Goal: Information Seeking & Learning: Learn about a topic

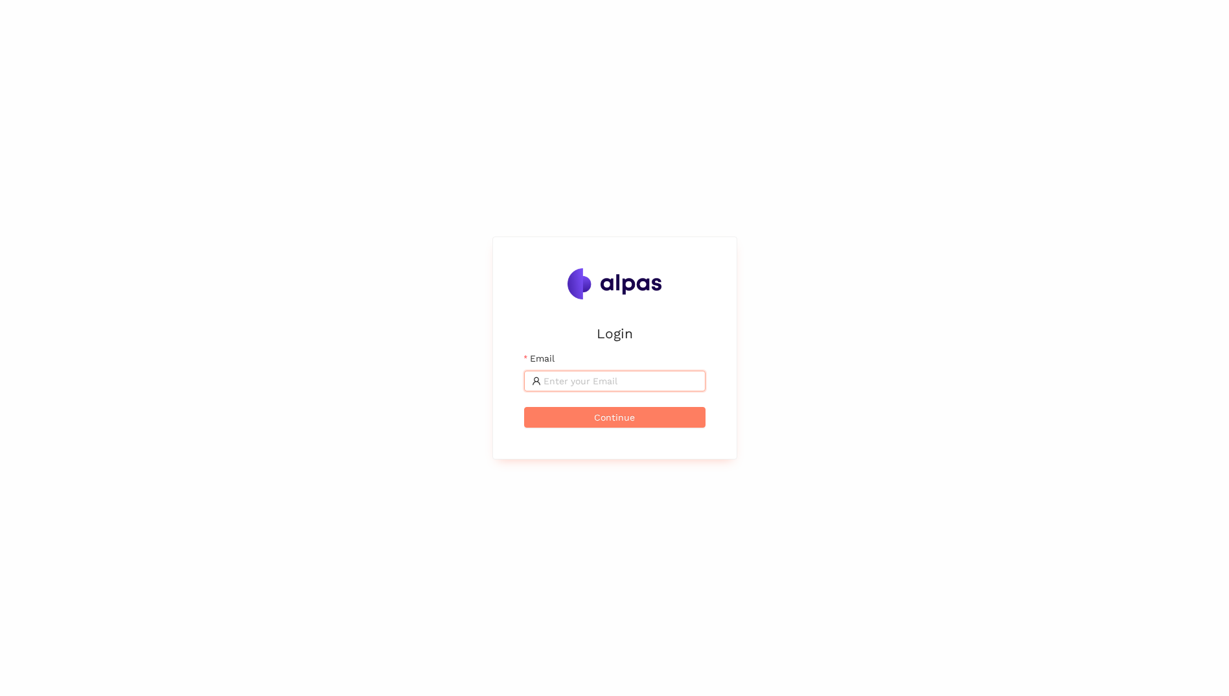
click at [595, 379] on input "Email" at bounding box center [620, 381] width 154 height 14
type input "[PERSON_NAME][EMAIL_ADDRESS][PERSON_NAME][DOMAIN_NAME]"
click at [524, 407] on button "Continue" at bounding box center [614, 417] width 181 height 21
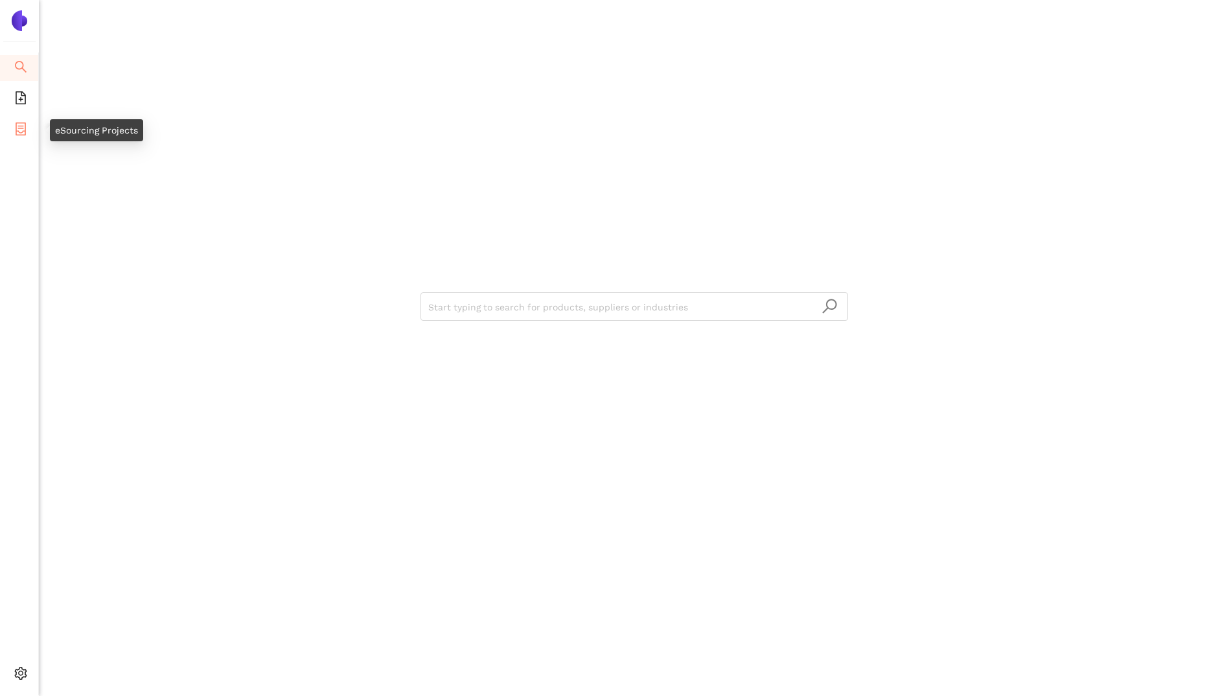
click at [14, 126] on icon "container" at bounding box center [20, 128] width 13 height 13
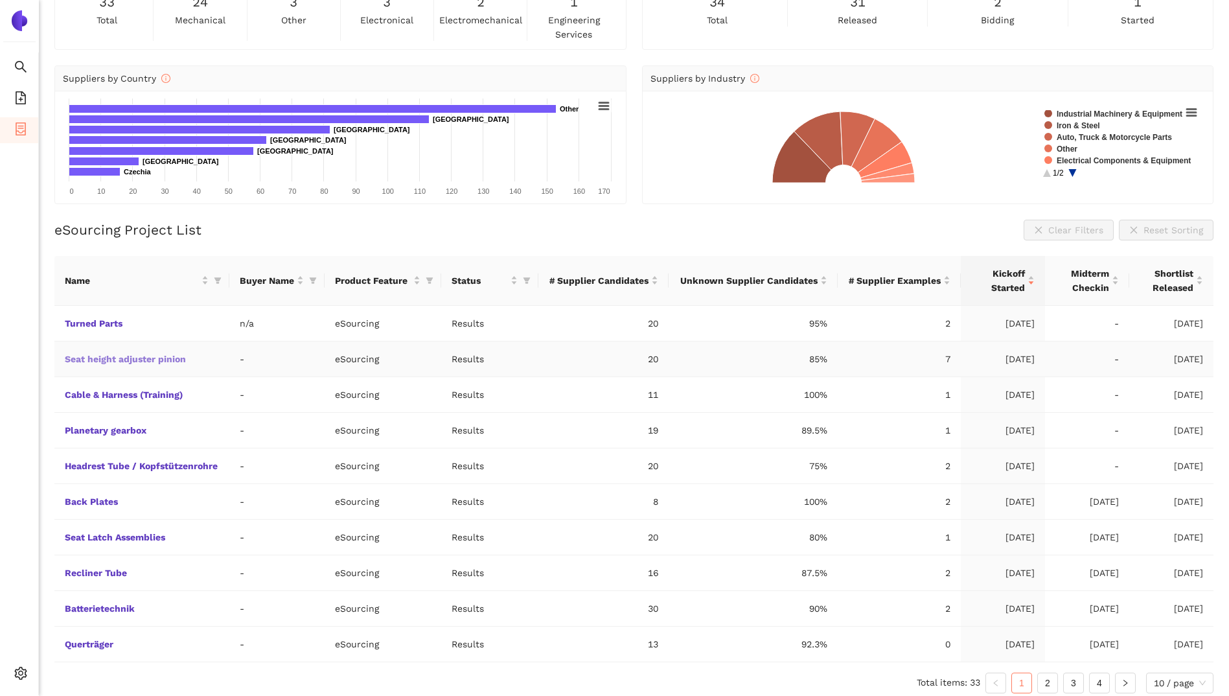
scroll to position [98, 0]
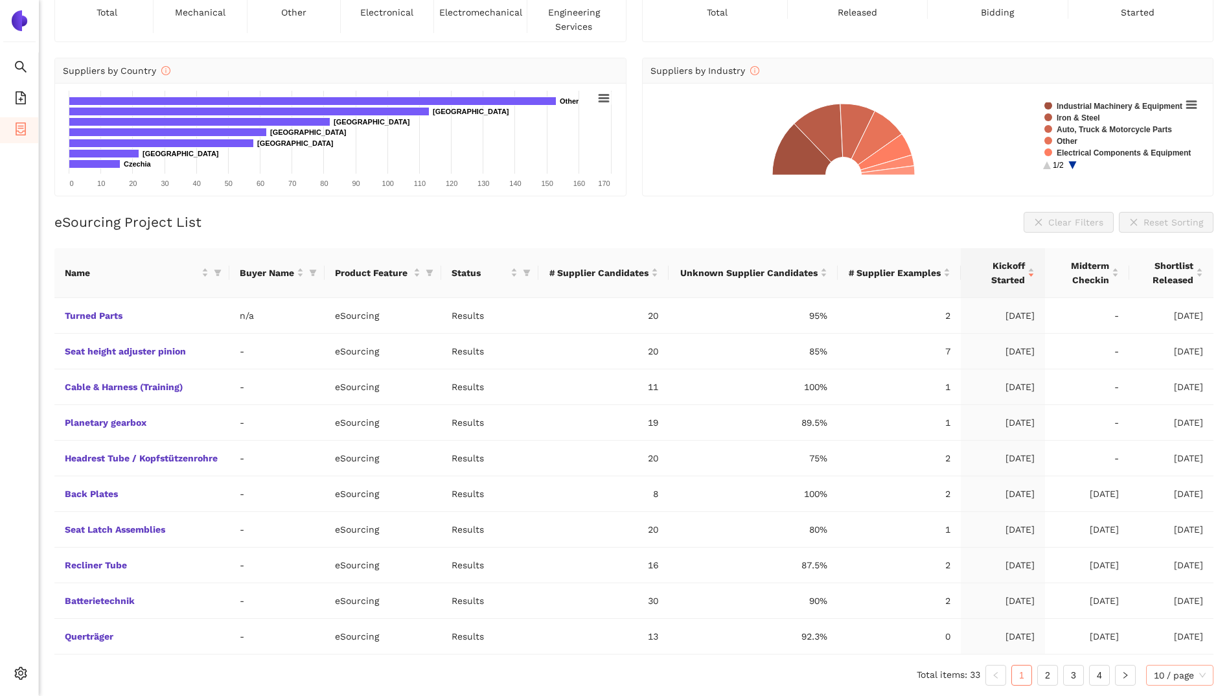
click at [1204, 672] on span "10 / page" at bounding box center [1180, 674] width 52 height 19
click at [1194, 654] on div "100 / page" at bounding box center [1180, 649] width 53 height 14
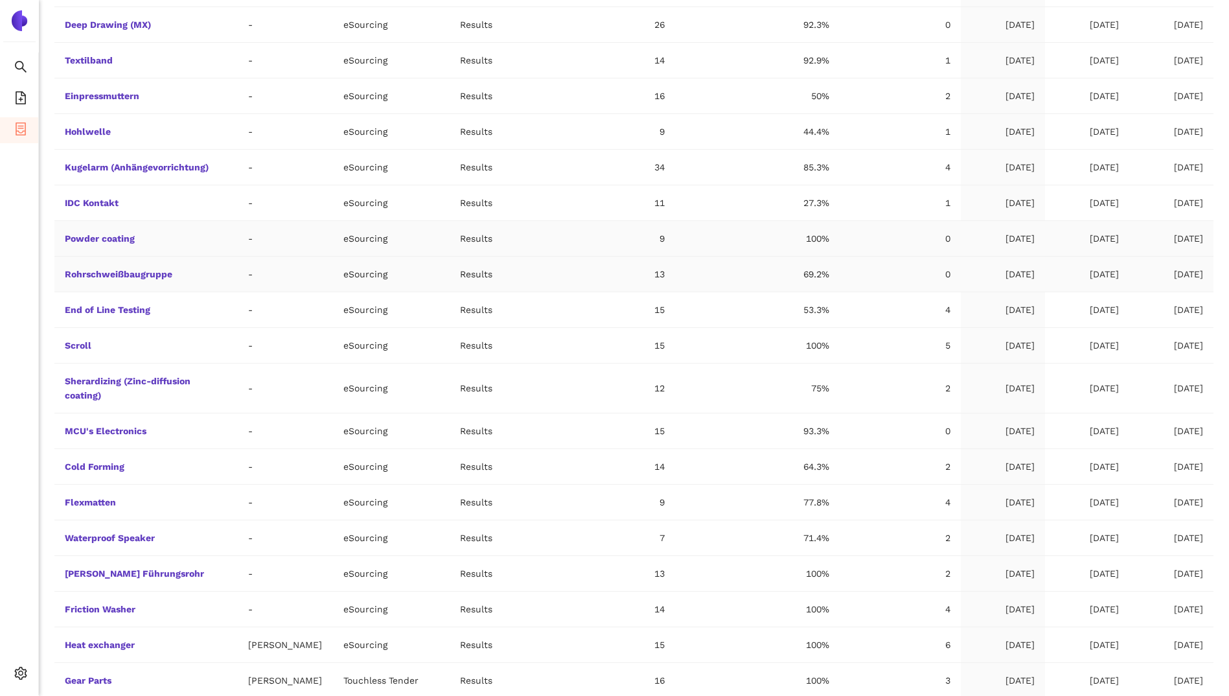
scroll to position [932, 0]
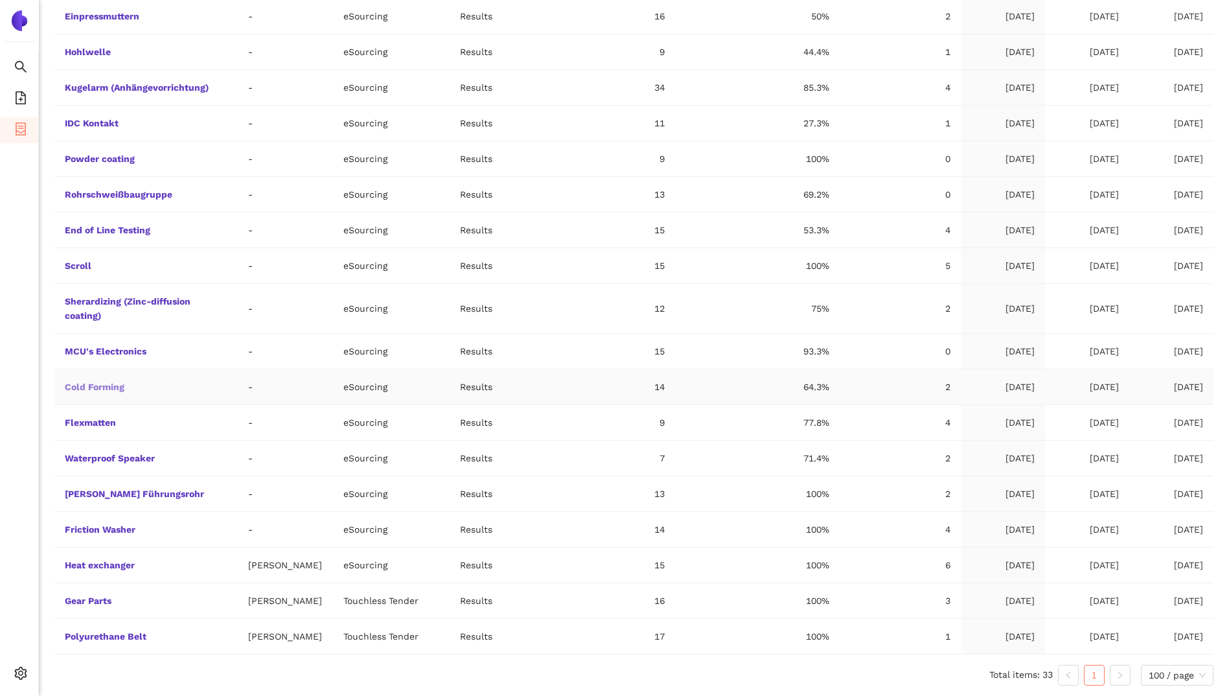
click at [0, 0] on link "Cold Forming" at bounding box center [0, 0] width 0 height 0
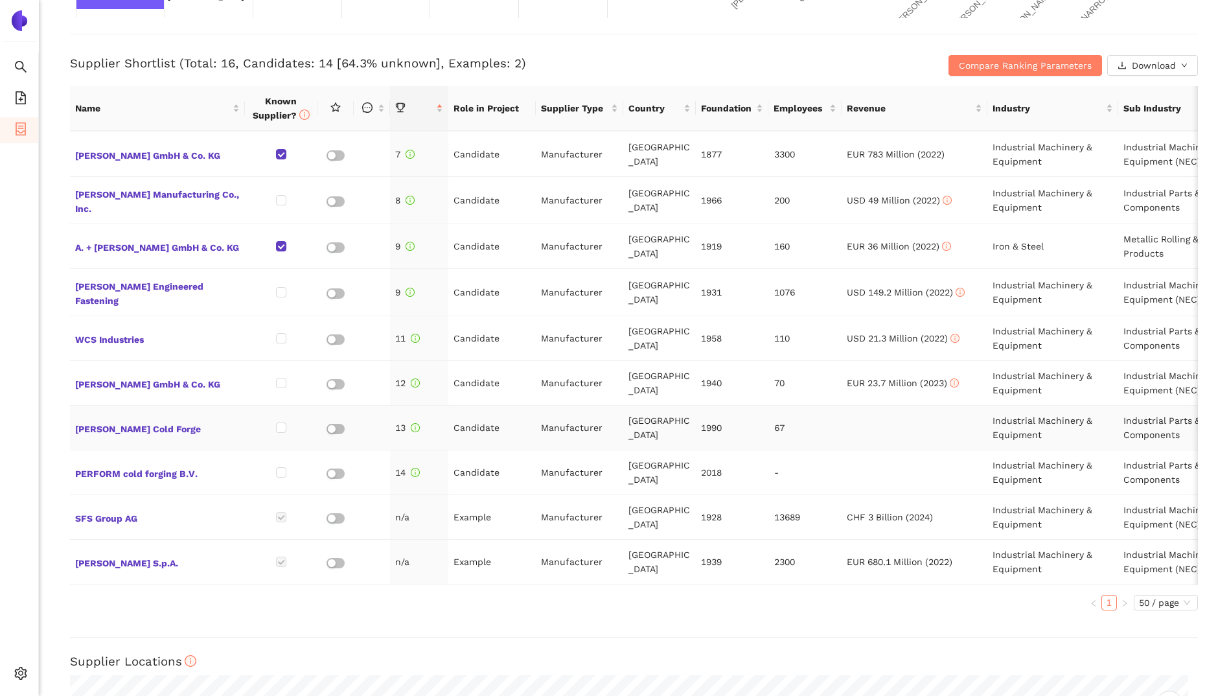
scroll to position [209, 0]
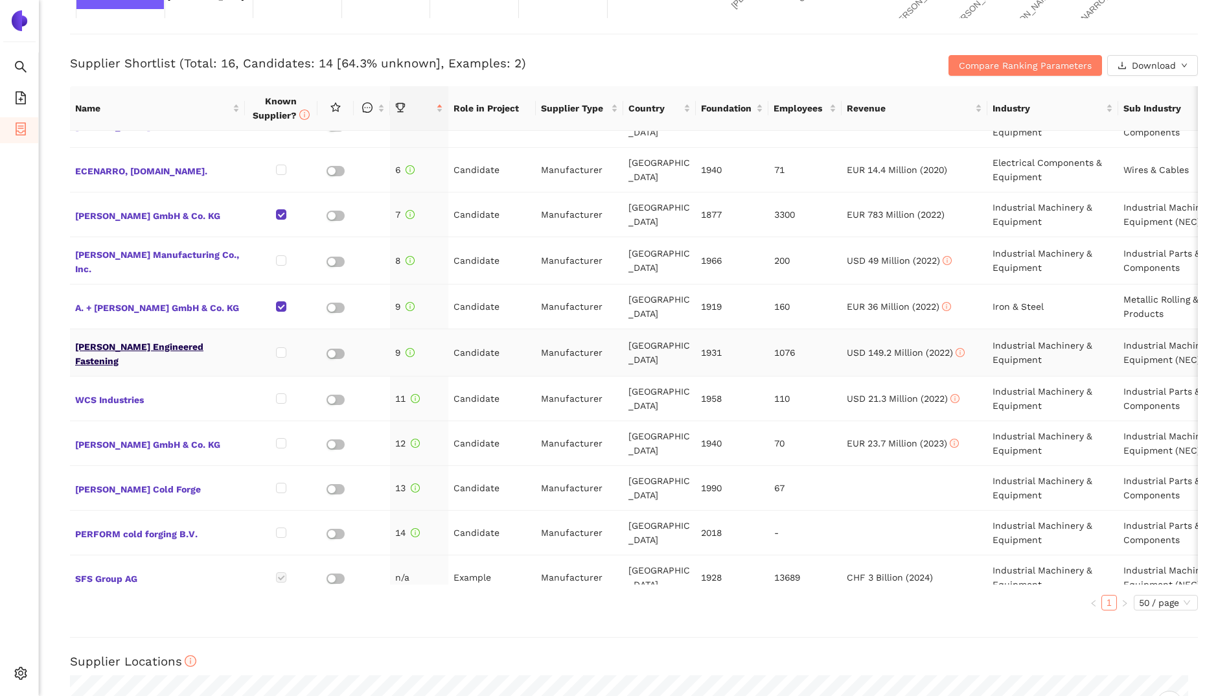
click at [174, 351] on span "[PERSON_NAME] Engineered Fastening" at bounding box center [157, 352] width 165 height 31
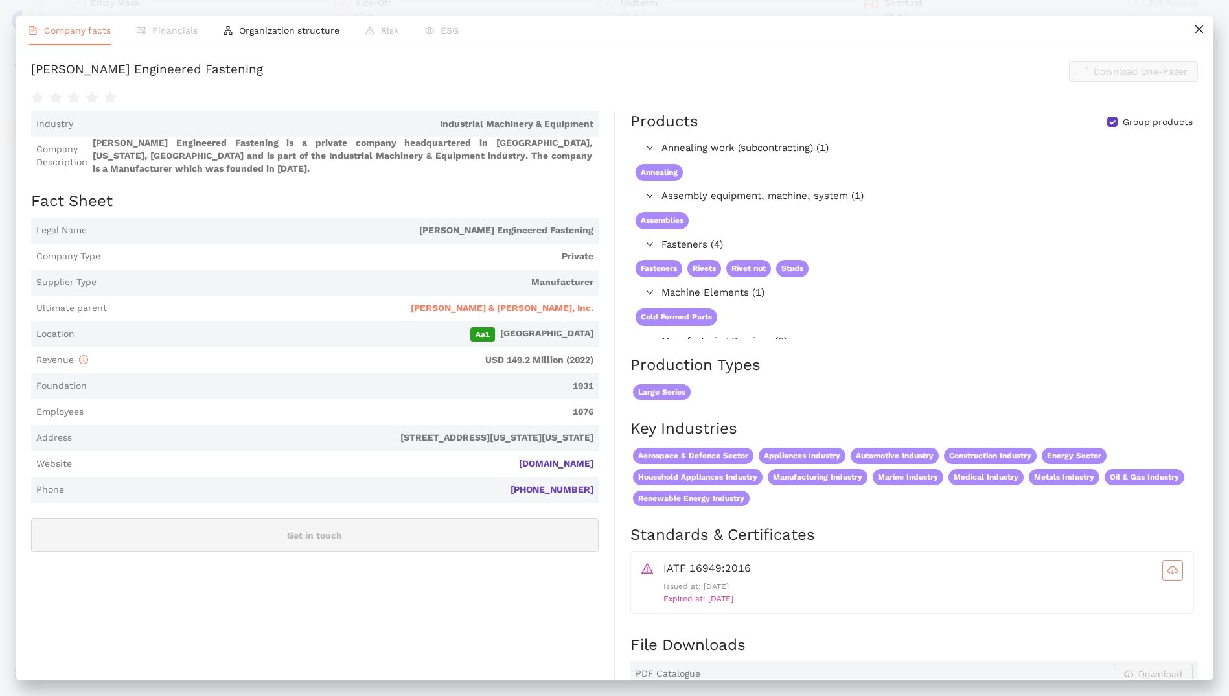
scroll to position [508, 0]
click at [0, 0] on link "[DOMAIN_NAME]" at bounding box center [0, 0] width 0 height 0
click at [1198, 31] on icon "close" at bounding box center [1199, 29] width 10 height 10
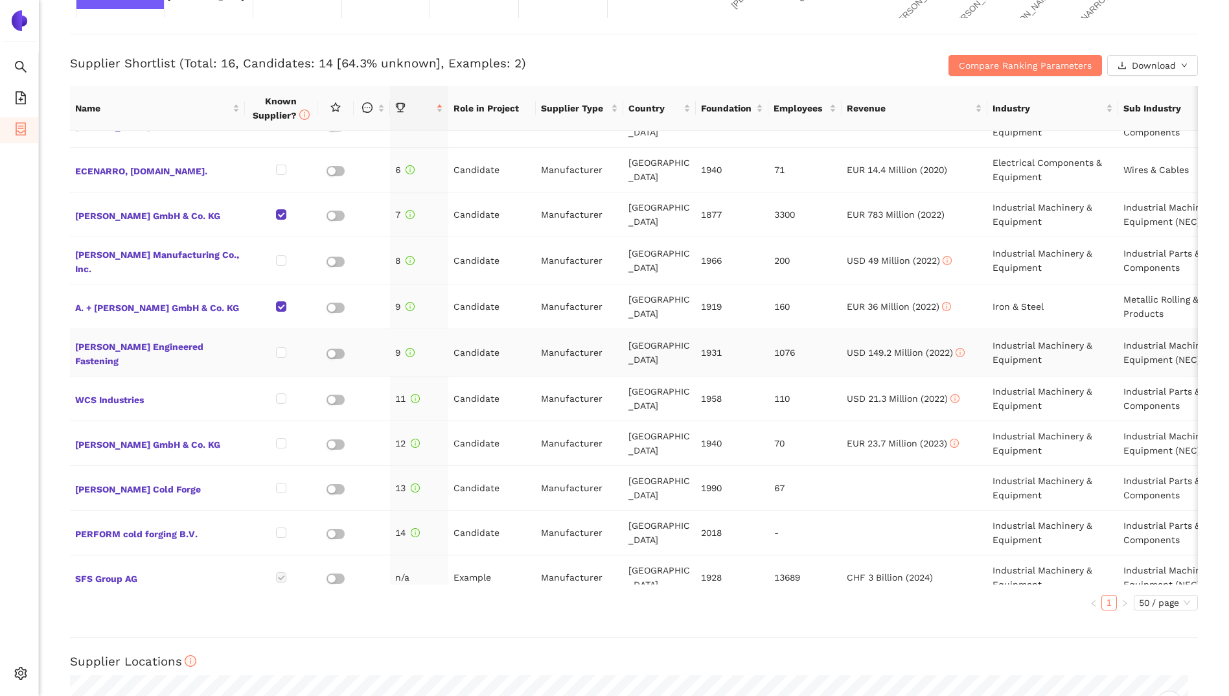
scroll to position [274, 0]
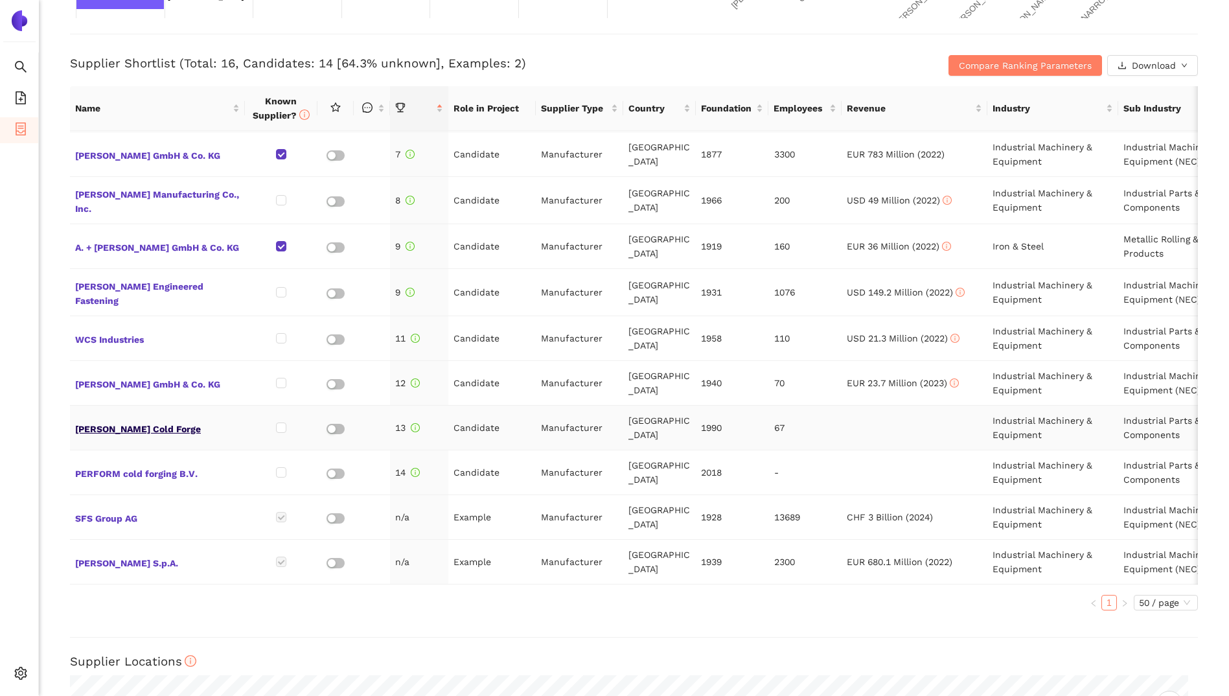
click at [114, 419] on span "[PERSON_NAME] Cold Forge" at bounding box center [157, 427] width 165 height 17
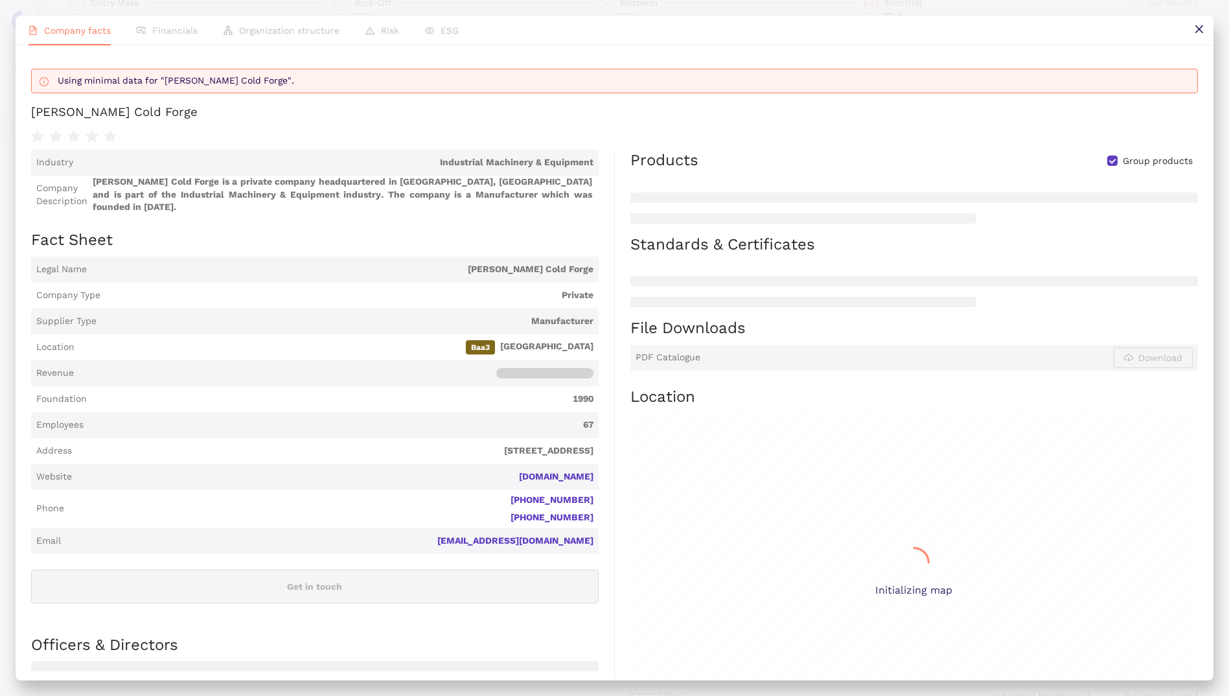
scroll to position [508, 0]
click at [0, 0] on link "[DOMAIN_NAME]" at bounding box center [0, 0] width 0 height 0
click at [1191, 32] on button at bounding box center [1198, 30] width 29 height 29
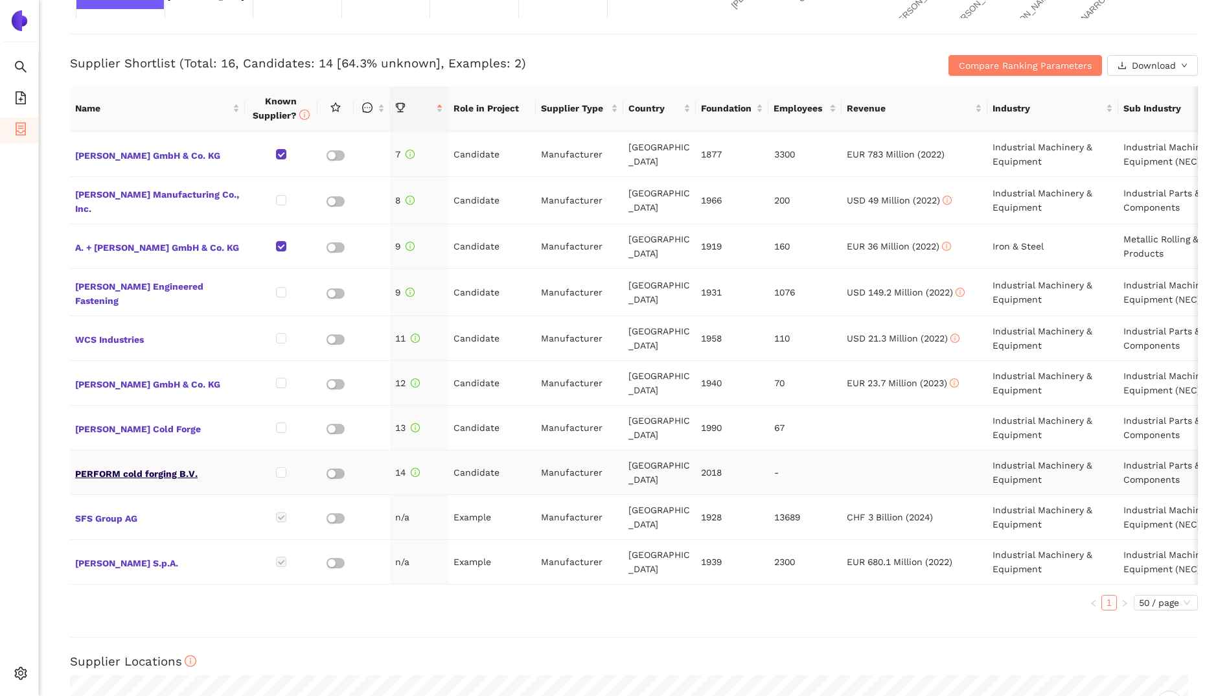
click at [151, 465] on span "PERFORM cold forging B.V." at bounding box center [157, 472] width 165 height 17
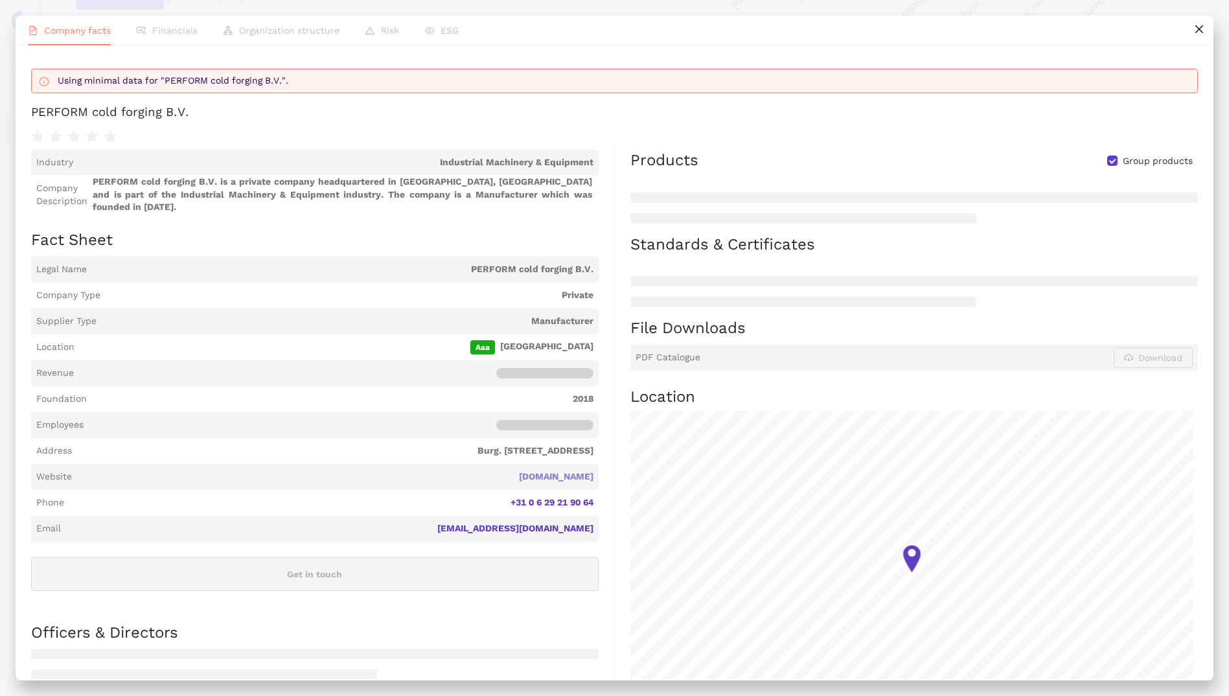
click at [0, 0] on link "[DOMAIN_NAME]" at bounding box center [0, 0] width 0 height 0
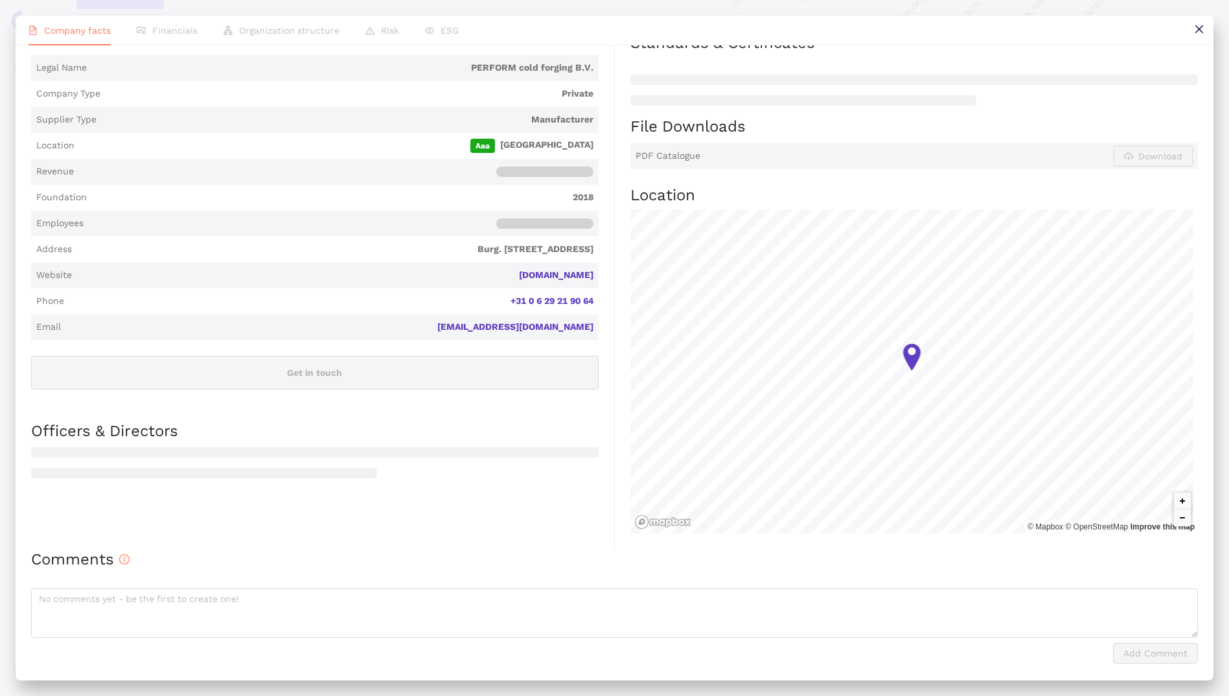
scroll to position [0, 0]
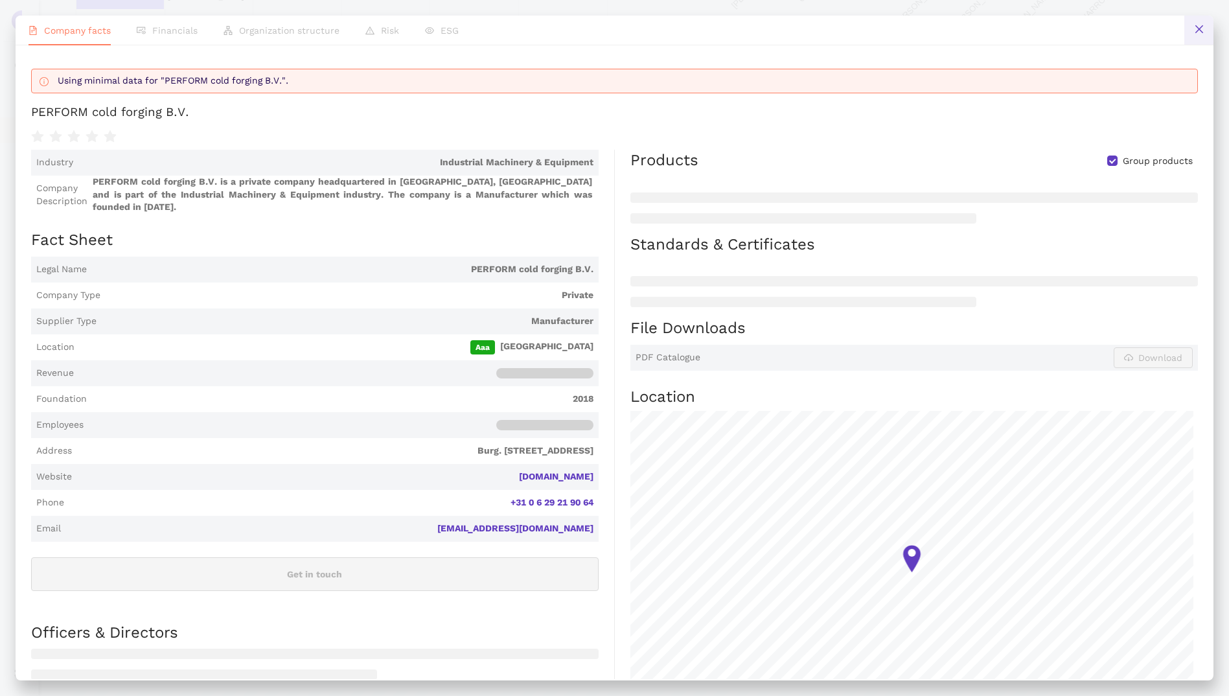
click at [1202, 26] on icon "close" at bounding box center [1198, 29] width 8 height 8
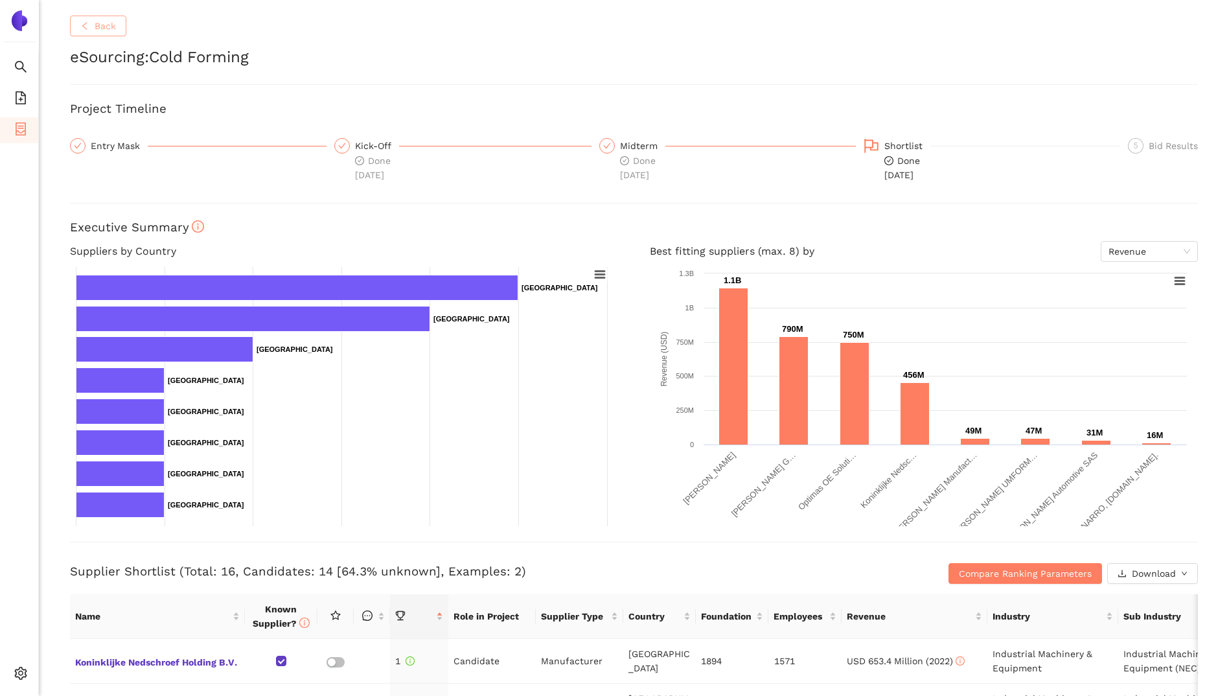
click at [98, 22] on span "Back" at bounding box center [105, 26] width 21 height 14
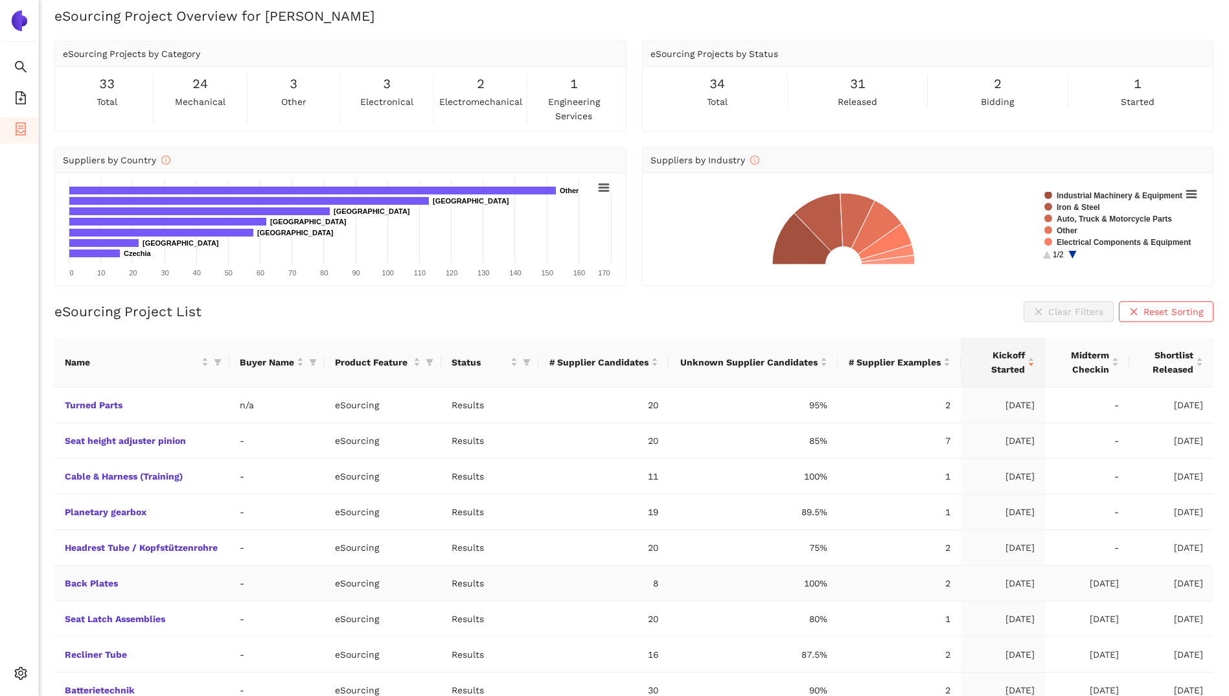
scroll to position [98, 0]
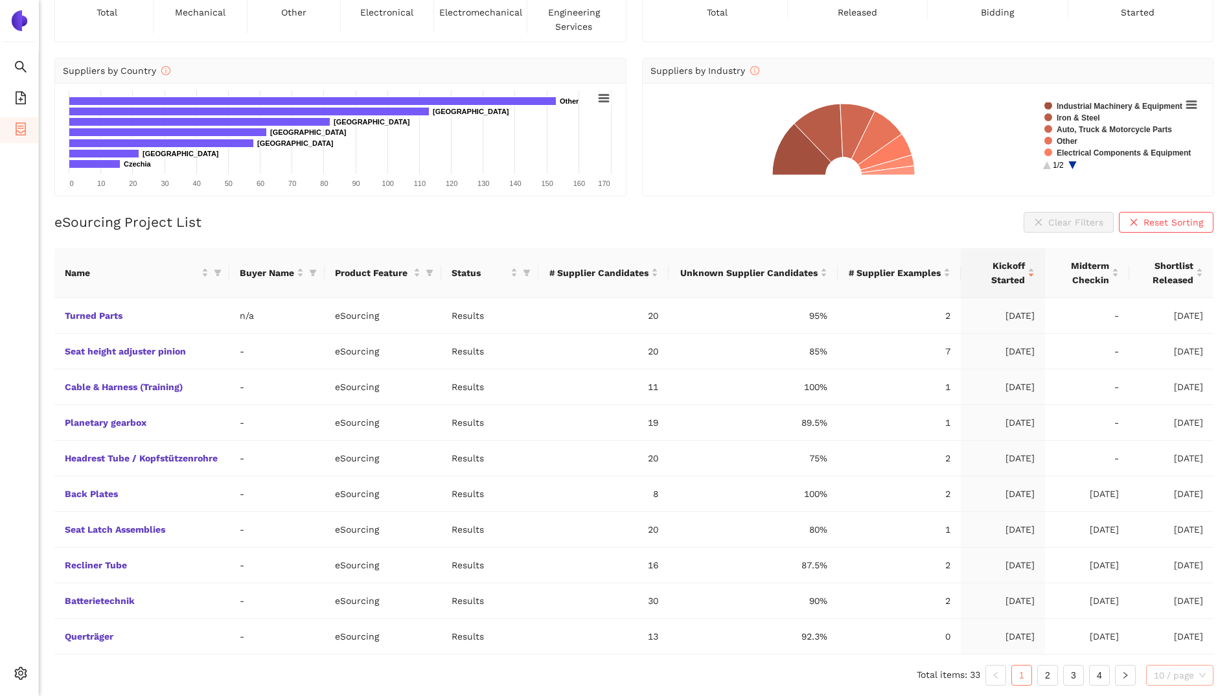
click at [1174, 677] on span "10 / page" at bounding box center [1180, 674] width 52 height 19
click at [1171, 631] on div "50 / page" at bounding box center [1180, 628] width 53 height 14
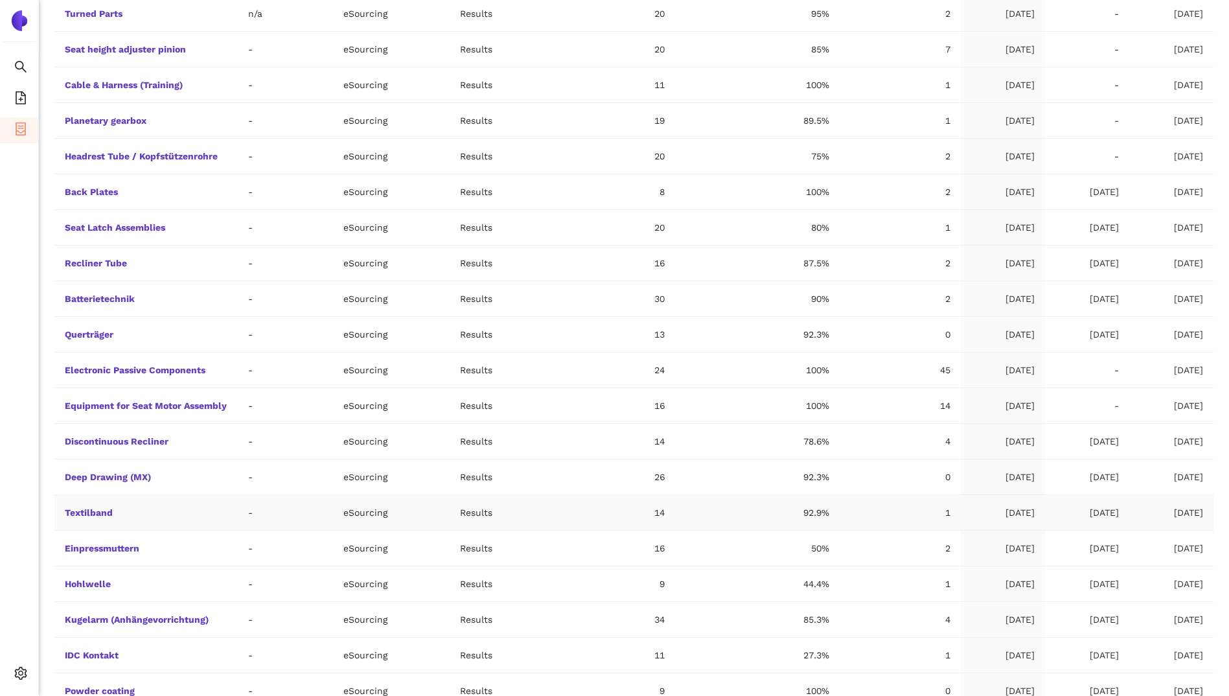
scroll to position [422, 0]
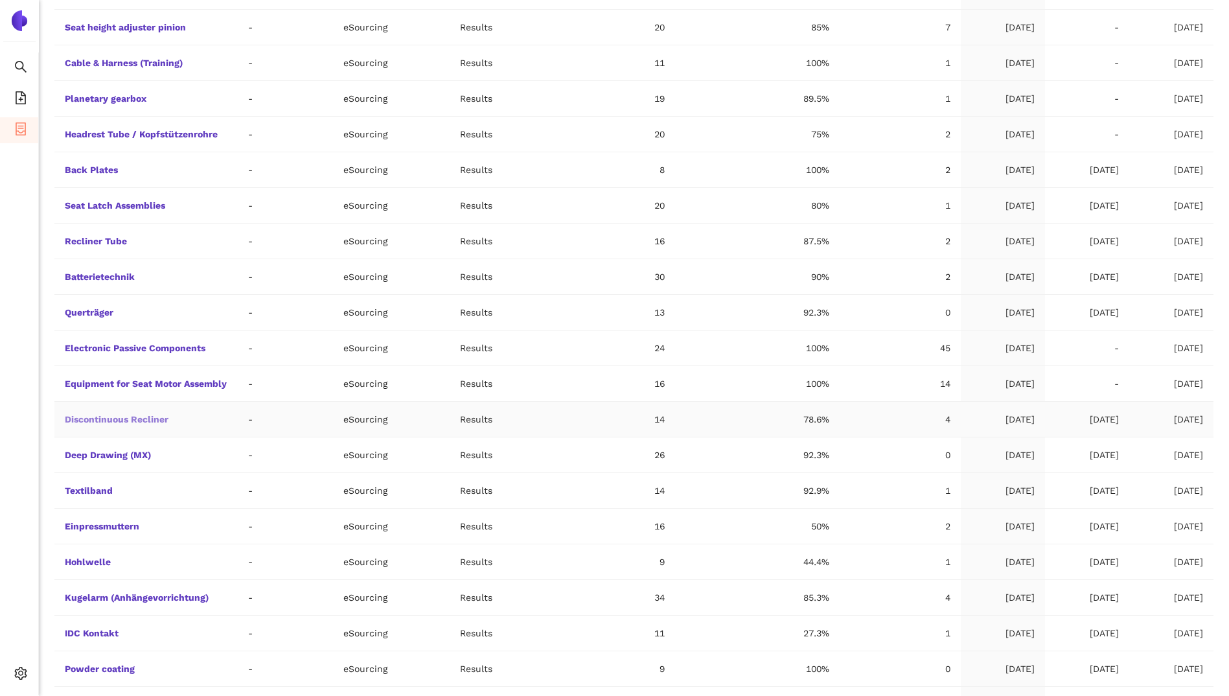
click at [0, 0] on link "Discontinuous Recliner" at bounding box center [0, 0] width 0 height 0
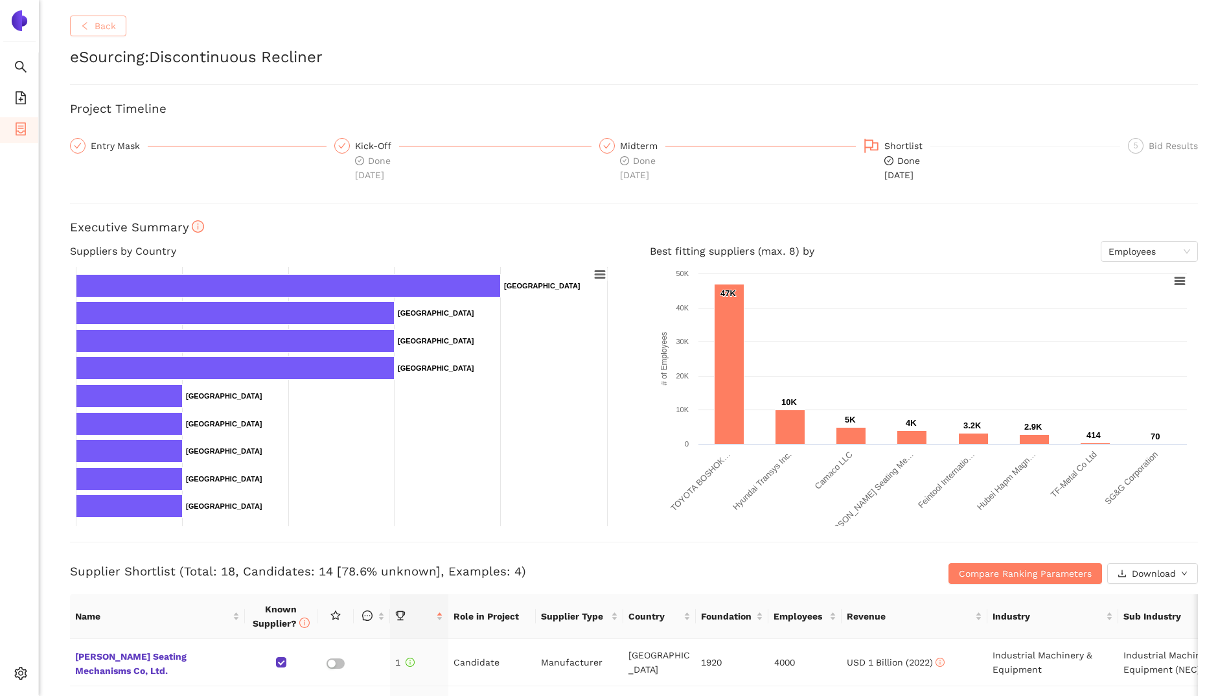
click at [116, 29] on button "Back" at bounding box center [98, 26] width 56 height 21
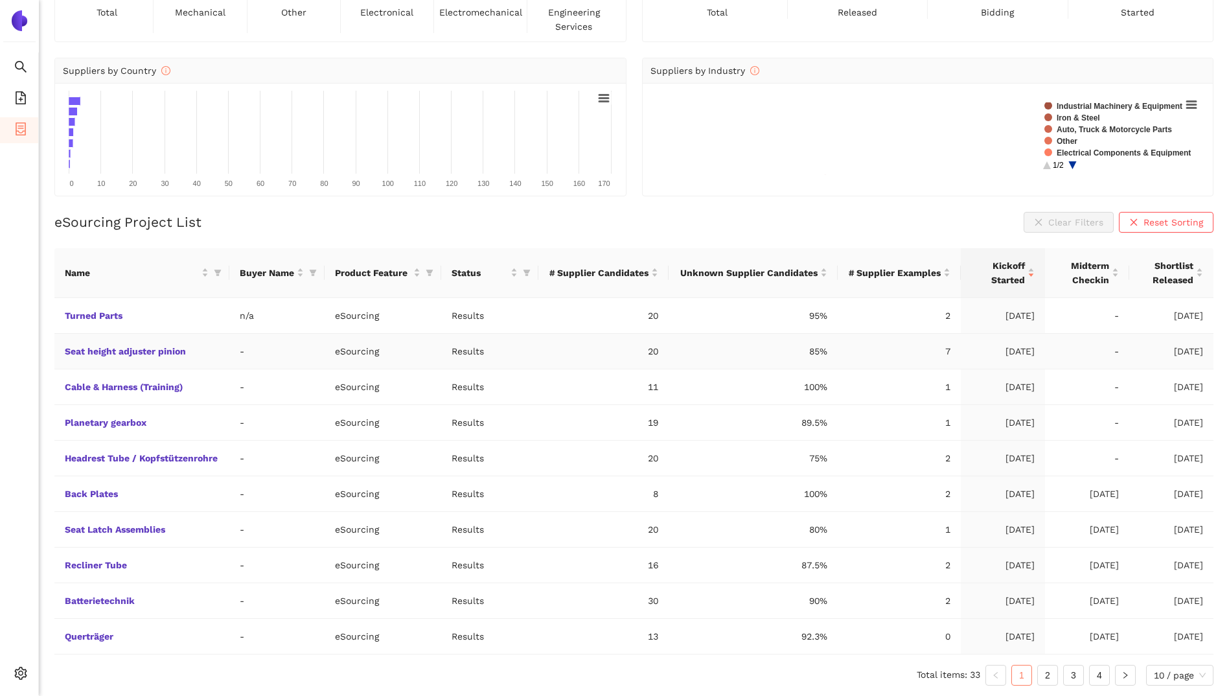
scroll to position [98, 0]
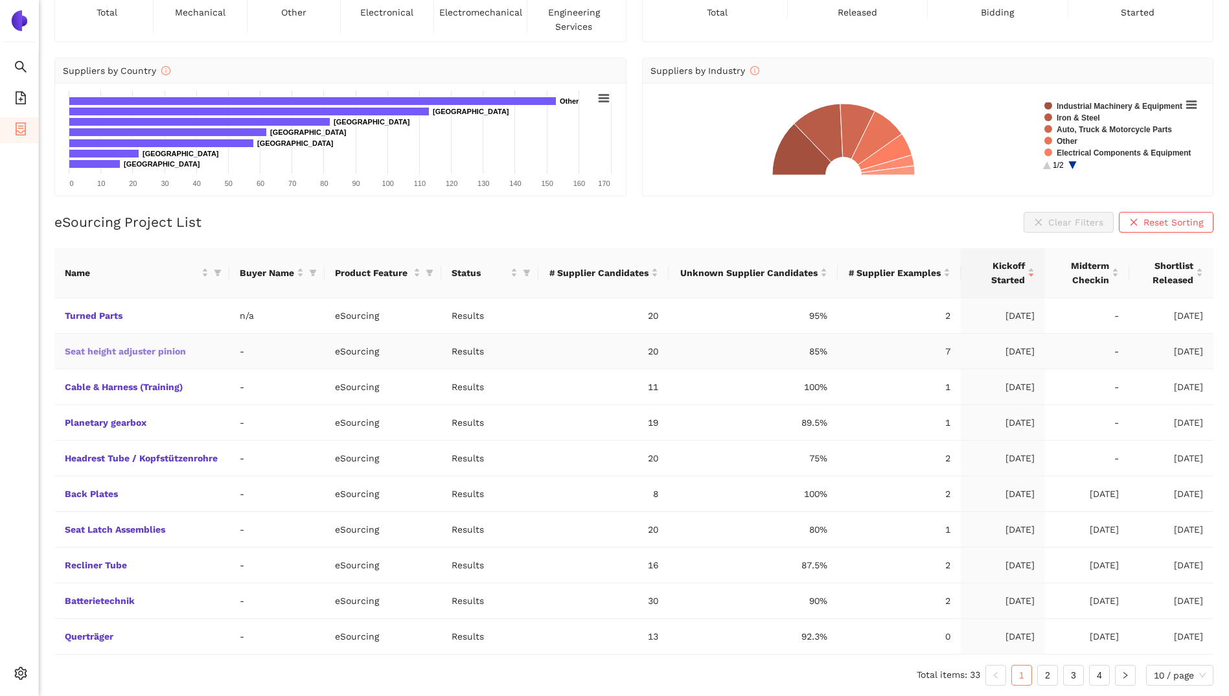
click at [0, 0] on link "Seat height adjuster pinion" at bounding box center [0, 0] width 0 height 0
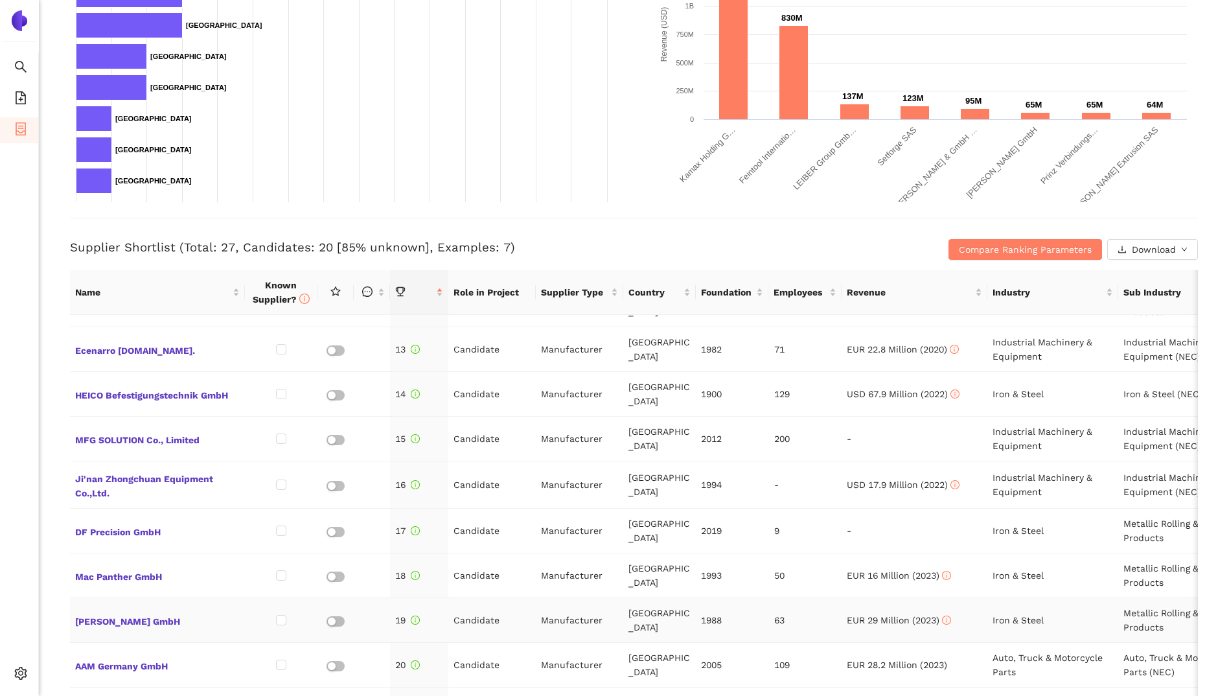
scroll to position [500, 0]
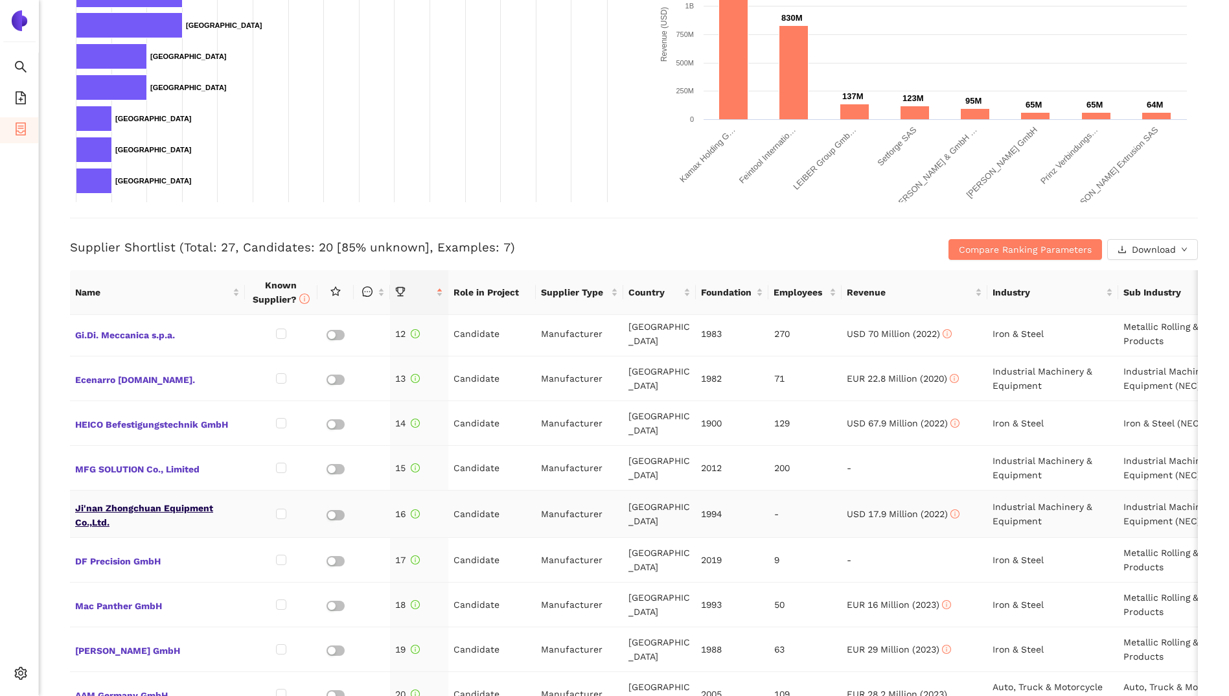
click at [191, 498] on span "Ji'nan Zhongchuan Equipment Co.,Ltd." at bounding box center [157, 513] width 165 height 31
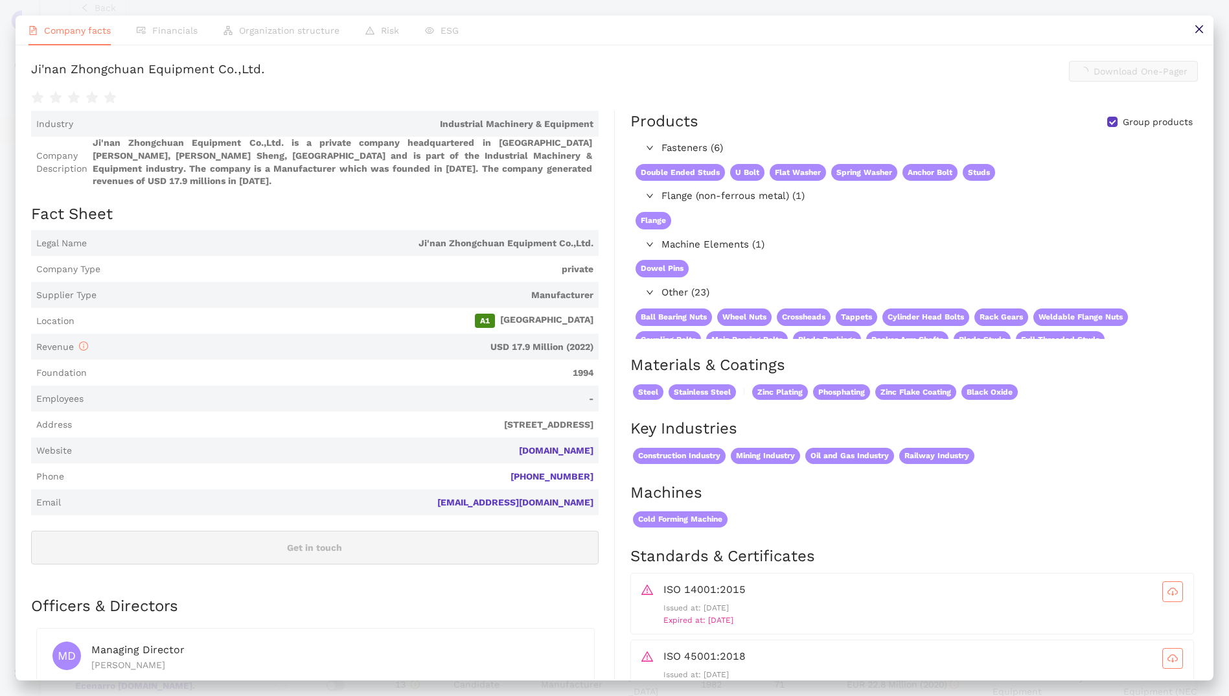
scroll to position [324, 0]
click at [0, 0] on link "[DOMAIN_NAME]" at bounding box center [0, 0] width 0 height 0
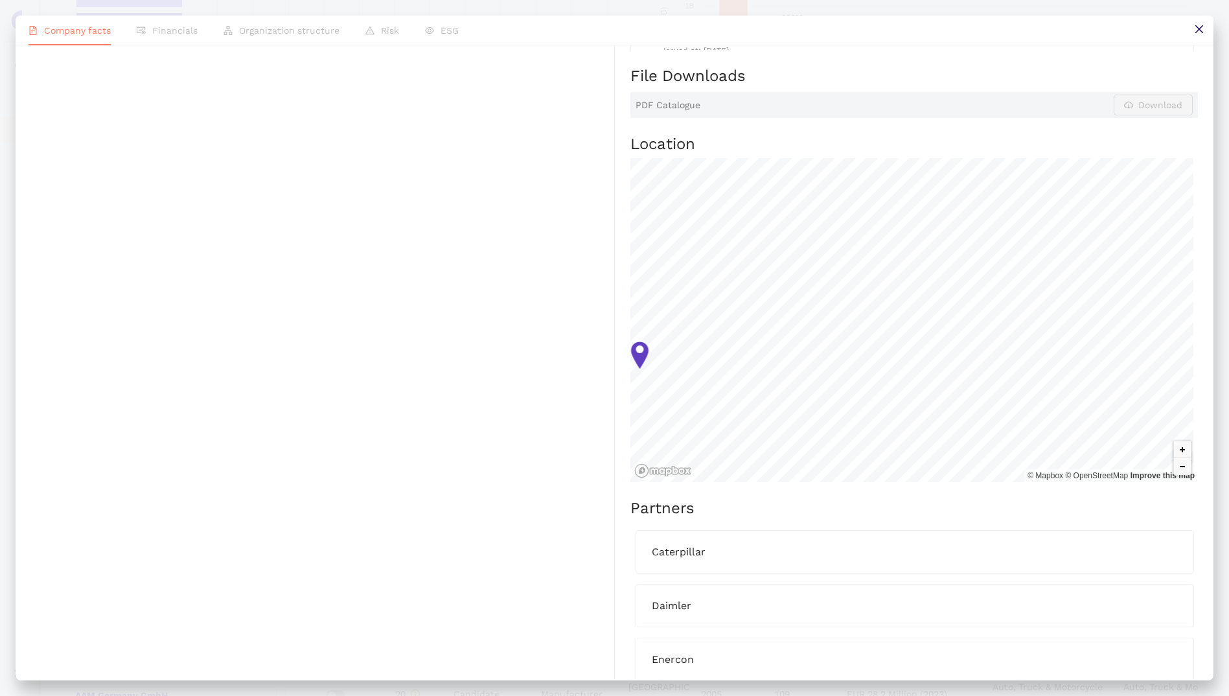
scroll to position [713, 0]
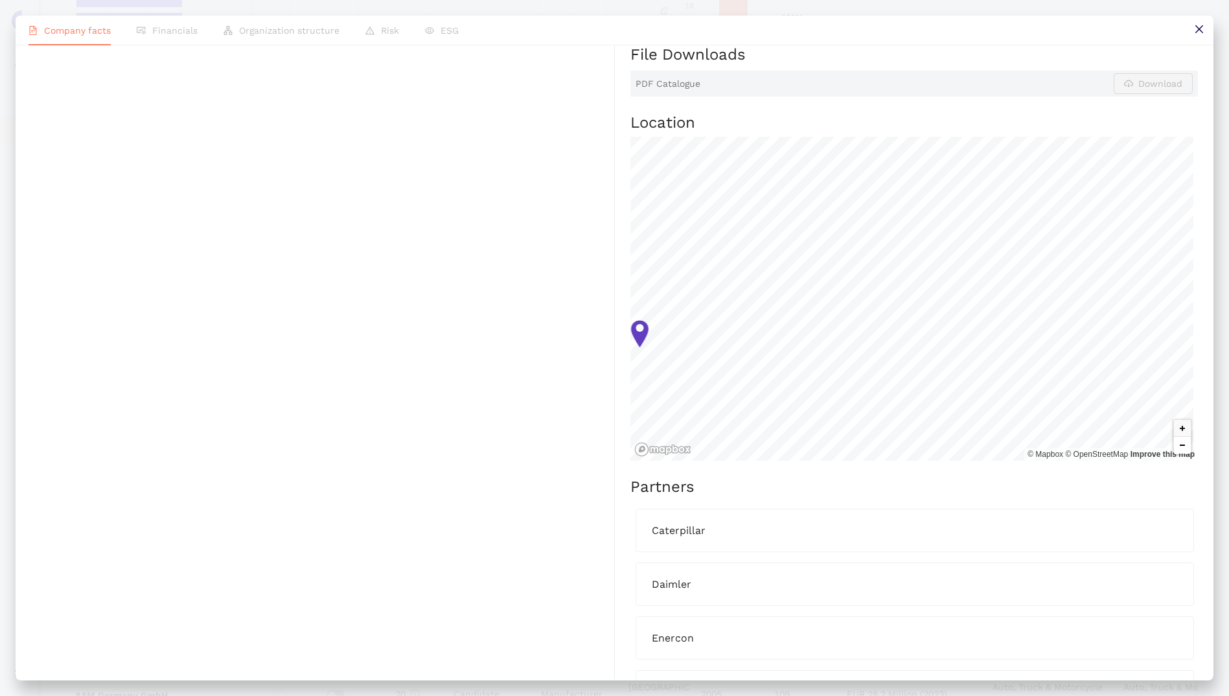
click at [1176, 445] on button "Zoom out" at bounding box center [1182, 445] width 17 height 17
click at [1174, 445] on button "Zoom out" at bounding box center [1182, 445] width 17 height 17
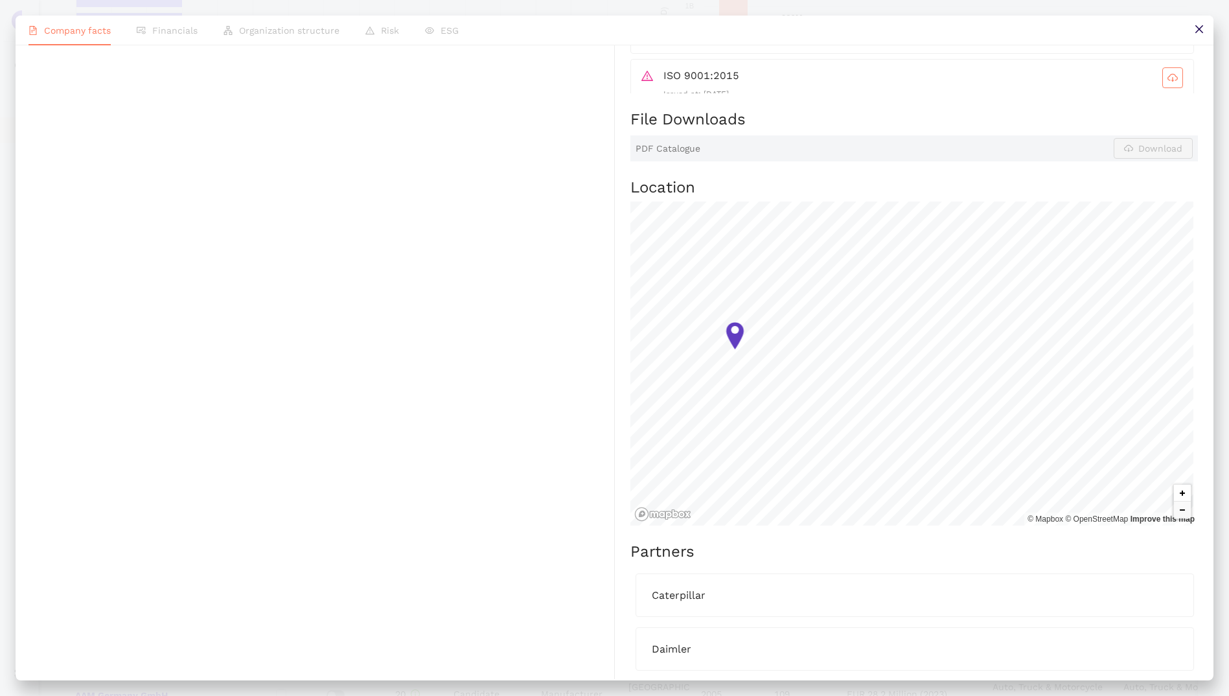
click at [1174, 494] on button "Zoom in" at bounding box center [1182, 493] width 17 height 17
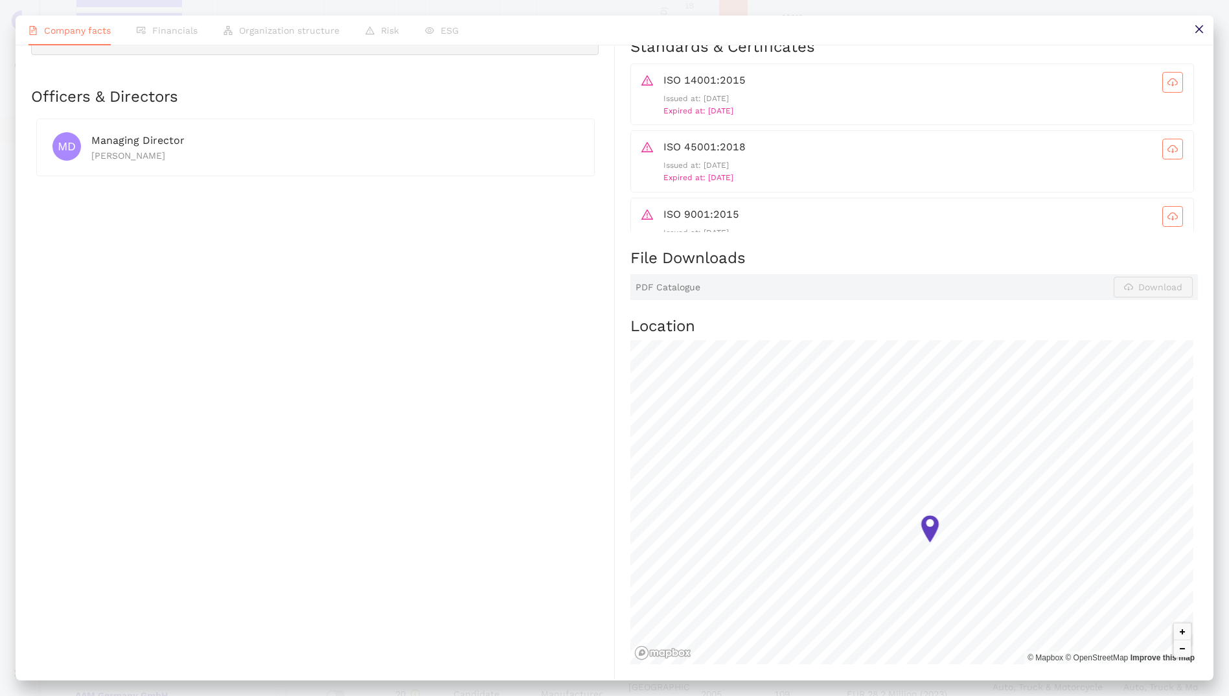
scroll to position [0, 0]
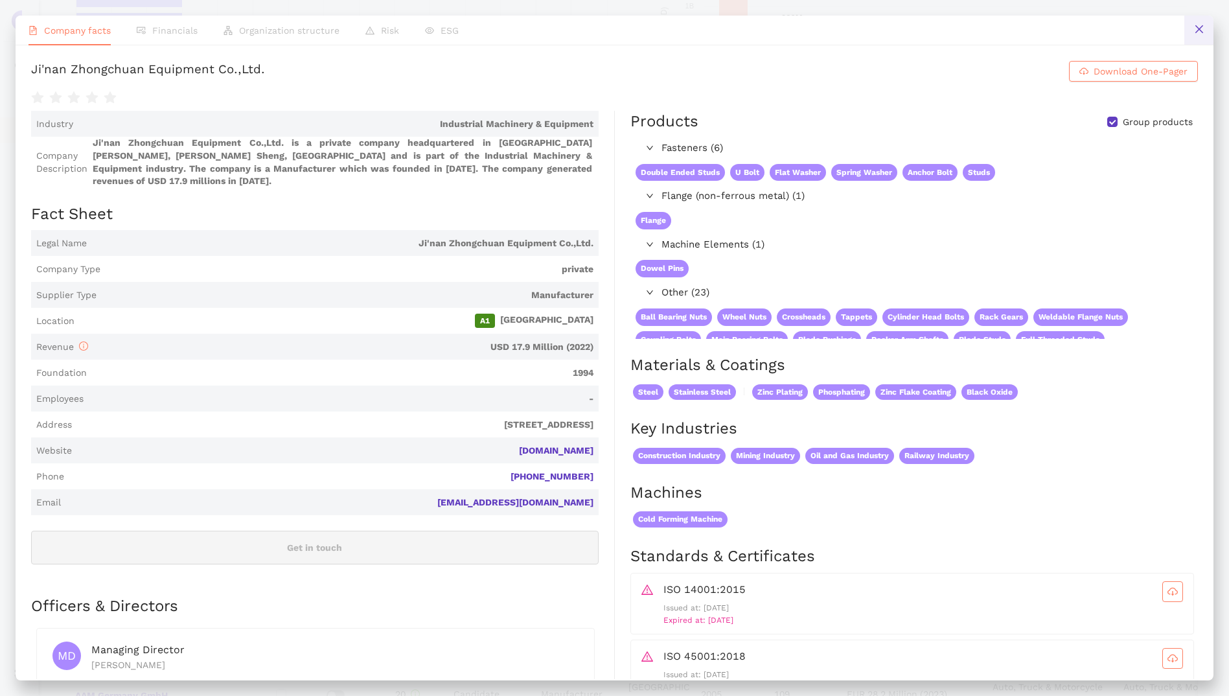
click at [1207, 25] on button at bounding box center [1198, 30] width 29 height 29
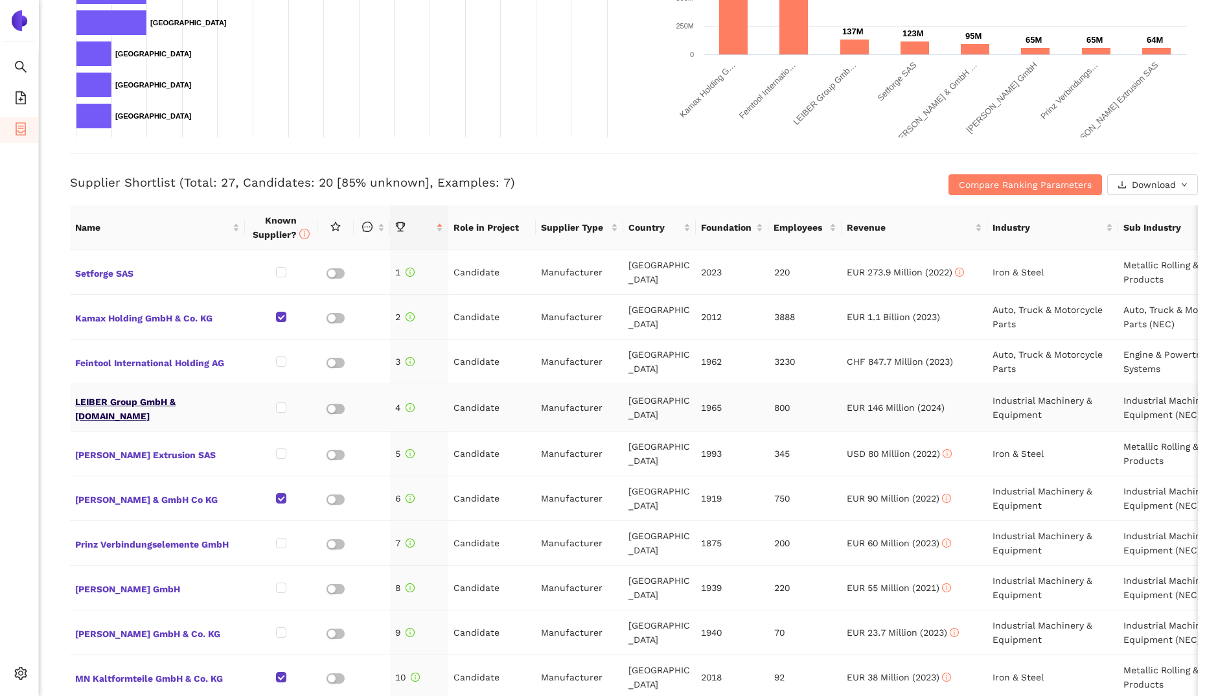
click at [143, 411] on span "LEIBER Group GmbH & [DOMAIN_NAME]" at bounding box center [157, 407] width 165 height 31
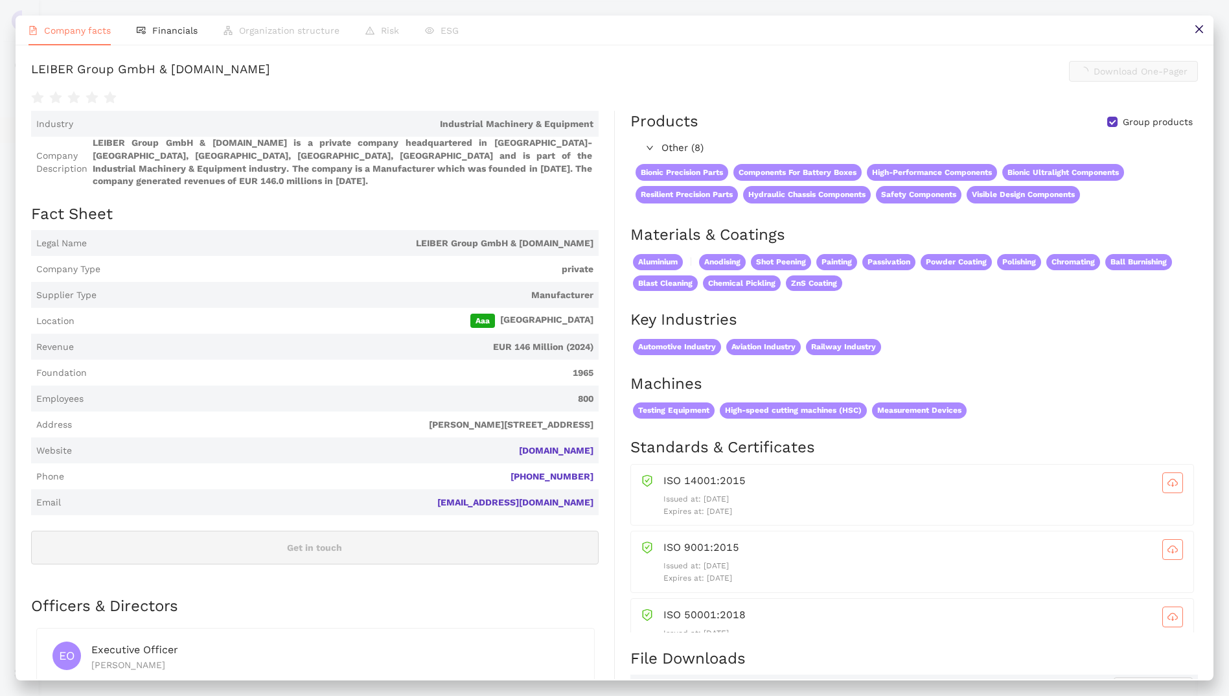
scroll to position [389, 0]
click at [0, 0] on link "[DOMAIN_NAME]" at bounding box center [0, 0] width 0 height 0
click at [1202, 30] on icon "close" at bounding box center [1199, 29] width 10 height 10
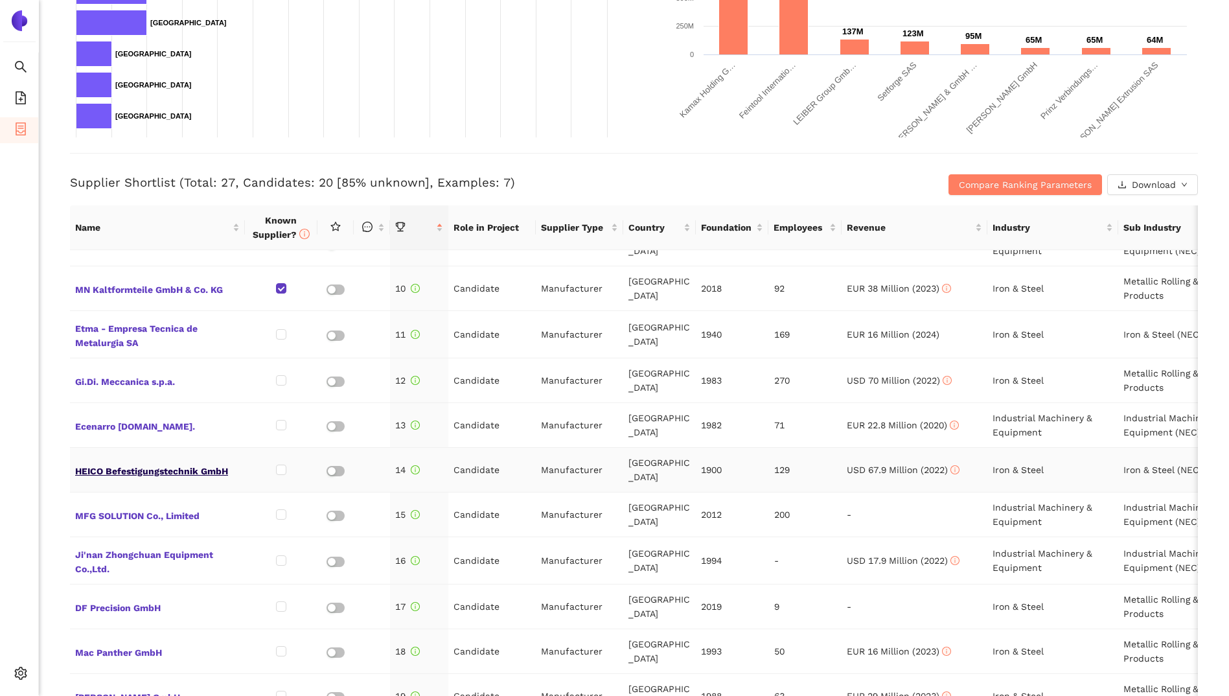
click at [154, 462] on span "HEICO Befestigungstechnik GmbH" at bounding box center [157, 469] width 165 height 17
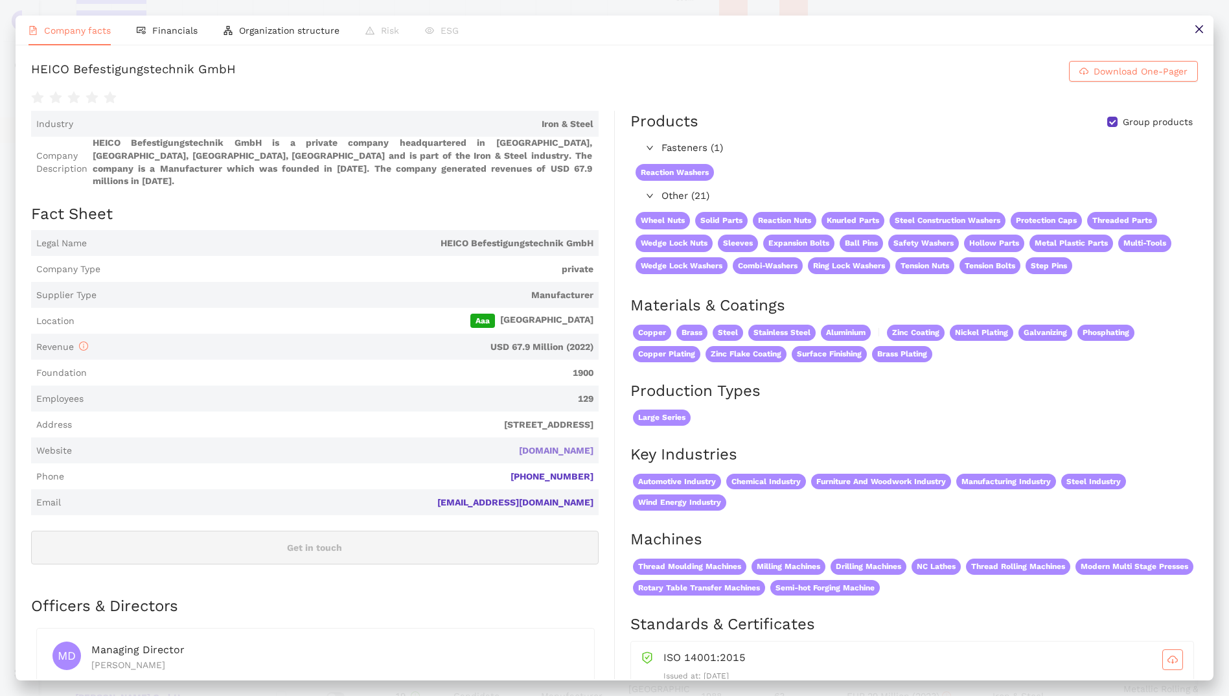
click at [0, 0] on link "[DOMAIN_NAME]" at bounding box center [0, 0] width 0 height 0
click at [1200, 32] on icon "close" at bounding box center [1199, 29] width 10 height 10
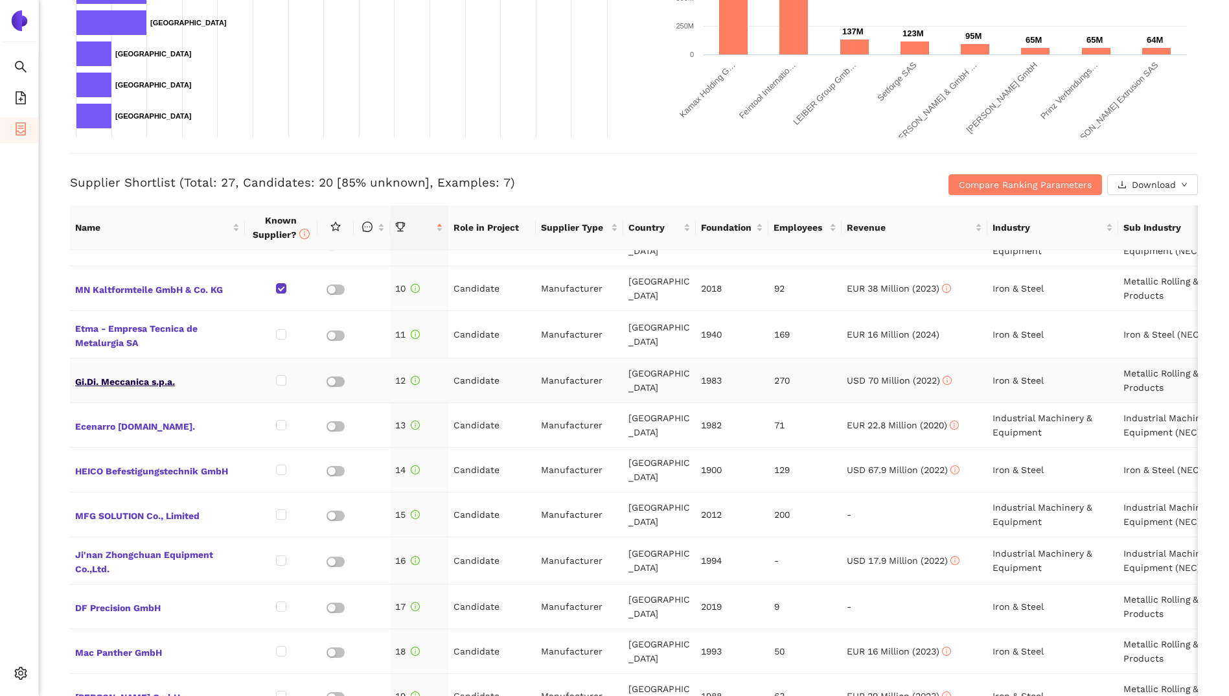
scroll to position [453, 0]
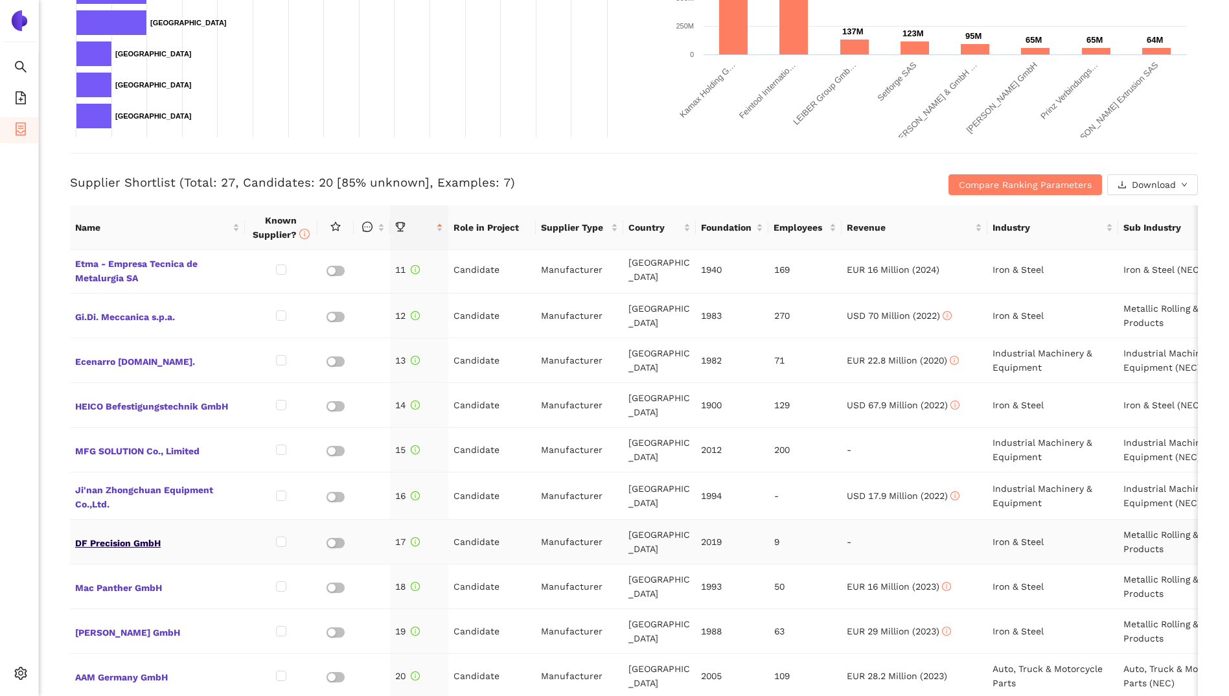
click at [121, 533] on span "DF Precision GmbH" at bounding box center [157, 541] width 165 height 17
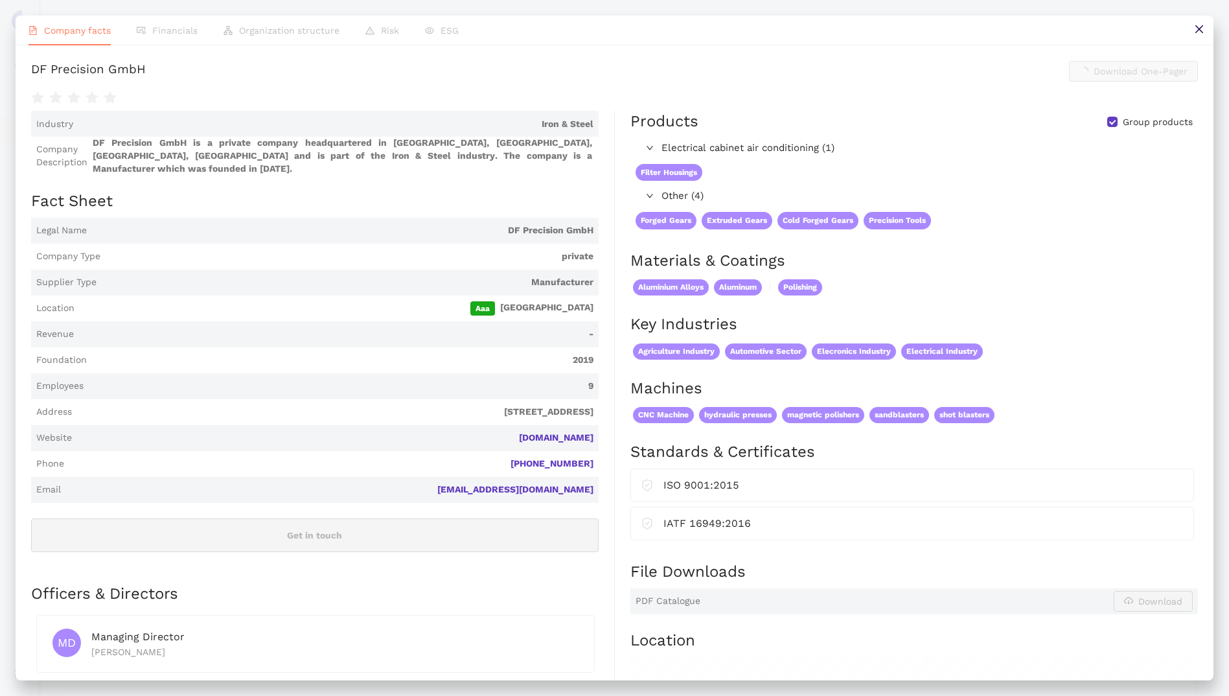
scroll to position [389, 0]
click at [0, 0] on link "[DOMAIN_NAME]" at bounding box center [0, 0] width 0 height 0
click at [1200, 30] on icon "close" at bounding box center [1198, 29] width 8 height 8
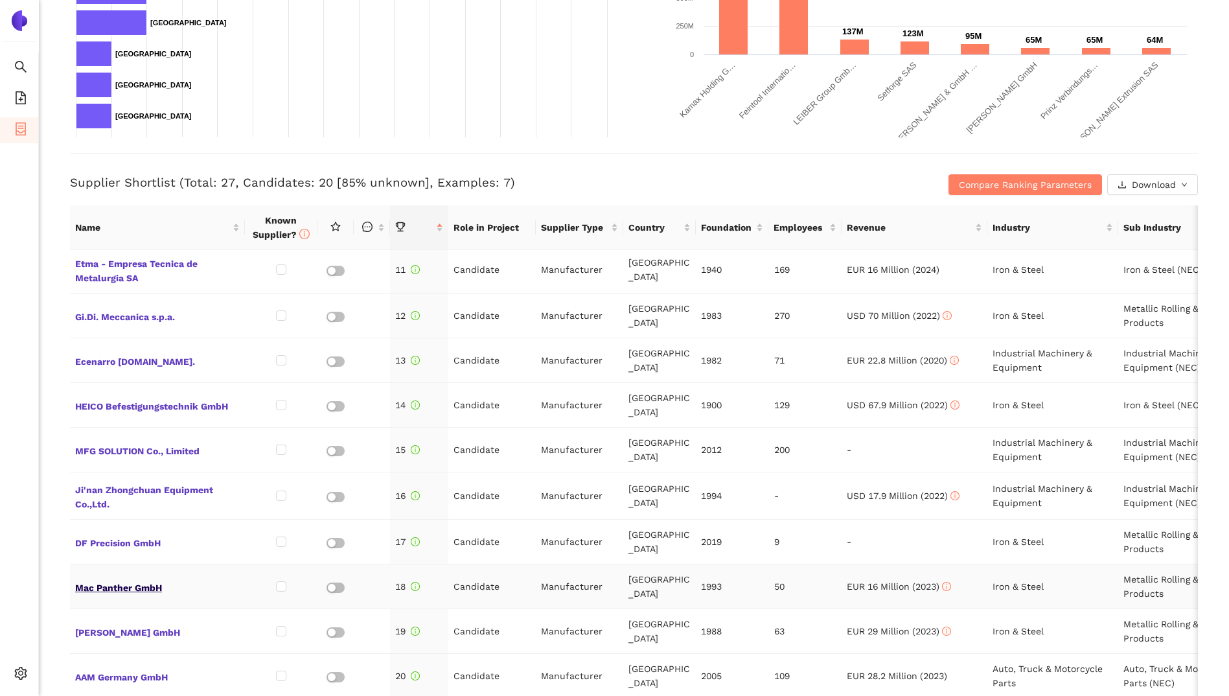
click at [137, 578] on span "Mac Panther GmbH" at bounding box center [157, 586] width 165 height 17
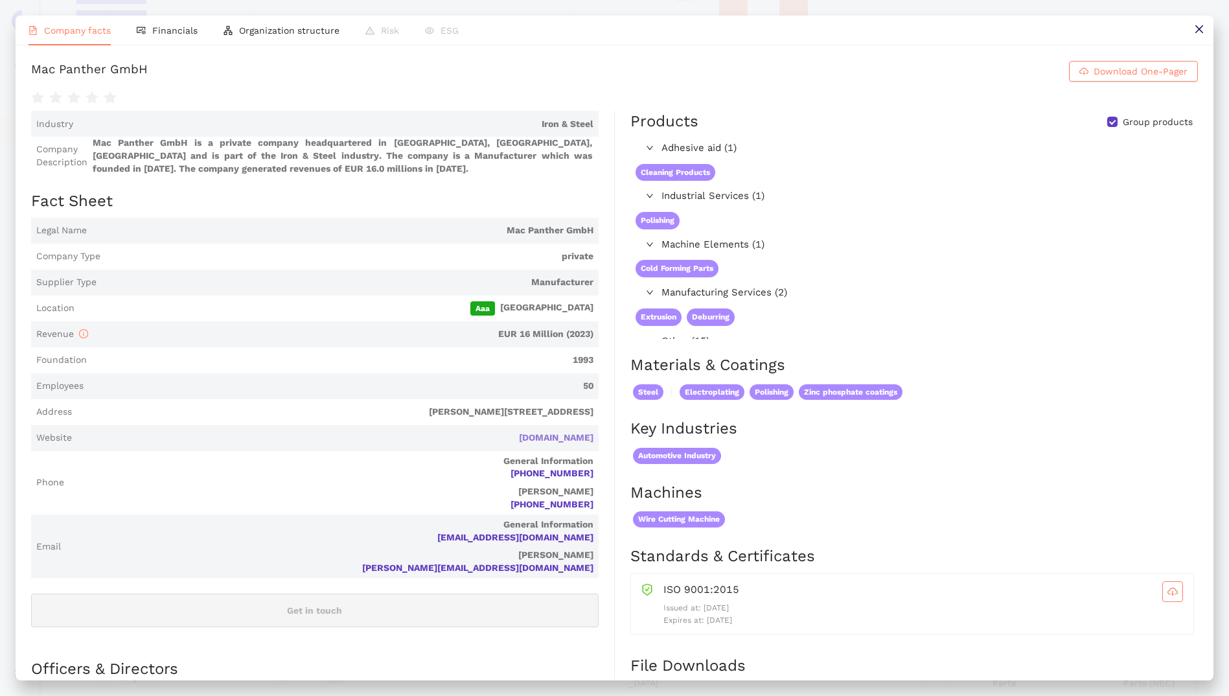
click at [0, 0] on link "[DOMAIN_NAME]" at bounding box center [0, 0] width 0 height 0
click at [1204, 28] on icon "close" at bounding box center [1199, 29] width 10 height 10
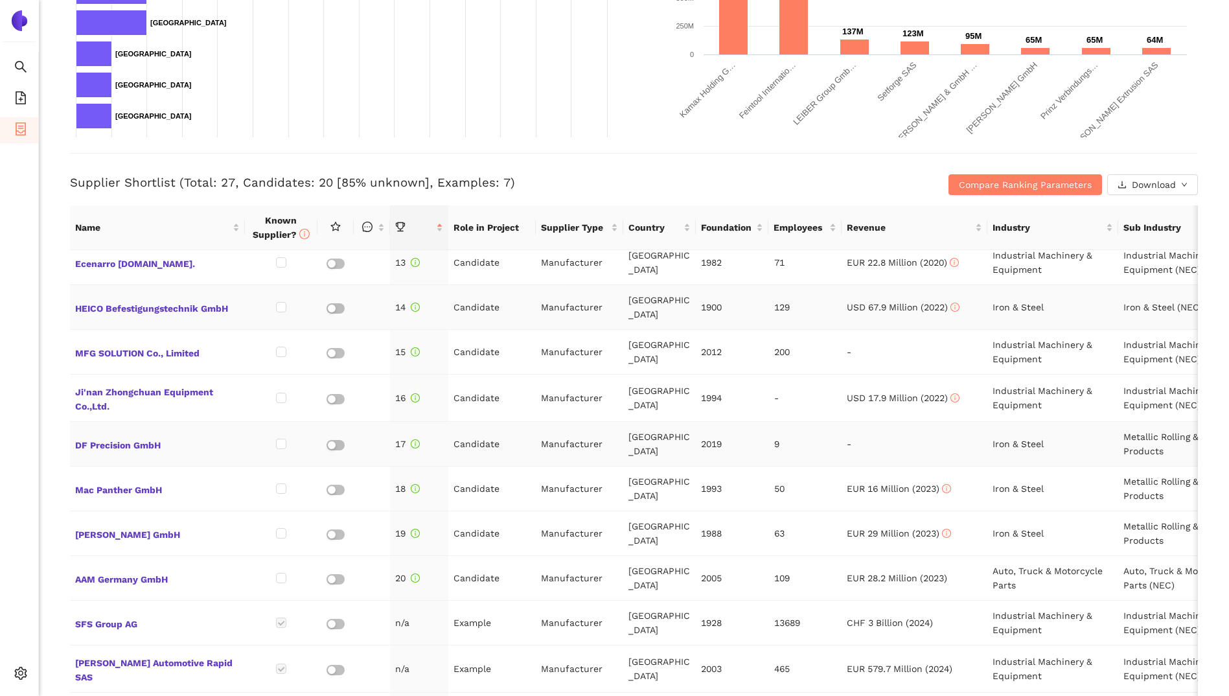
scroll to position [583, 0]
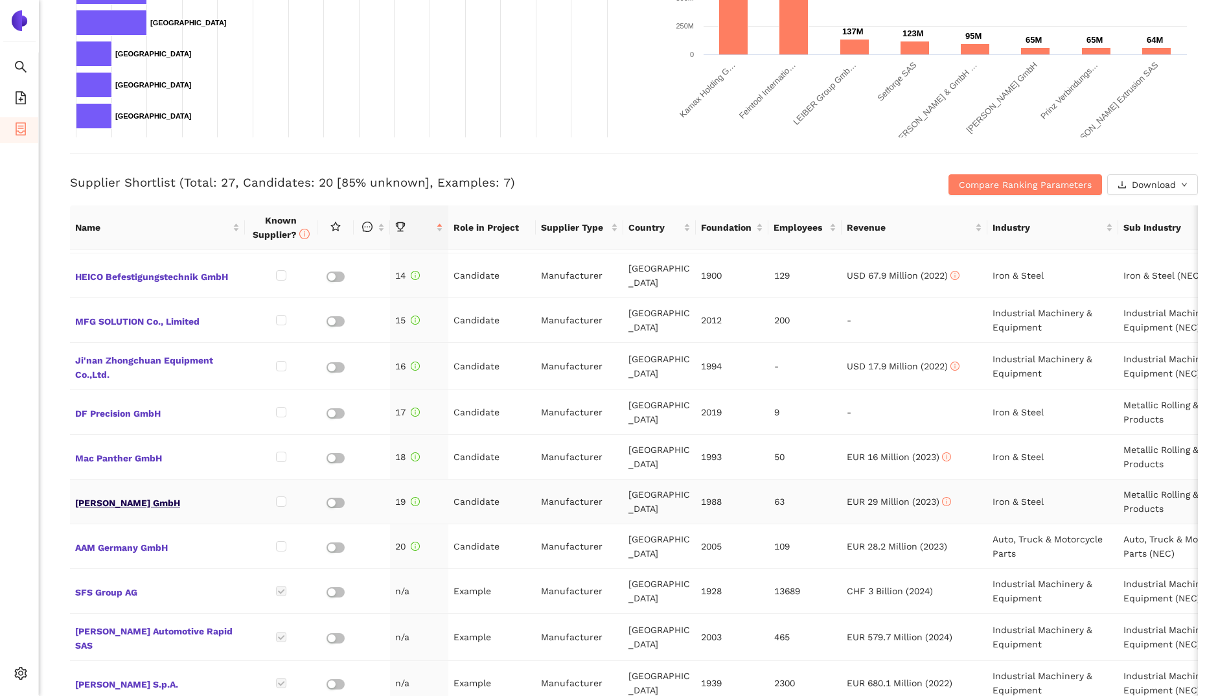
click at [162, 493] on span "[PERSON_NAME] GmbH" at bounding box center [157, 501] width 165 height 17
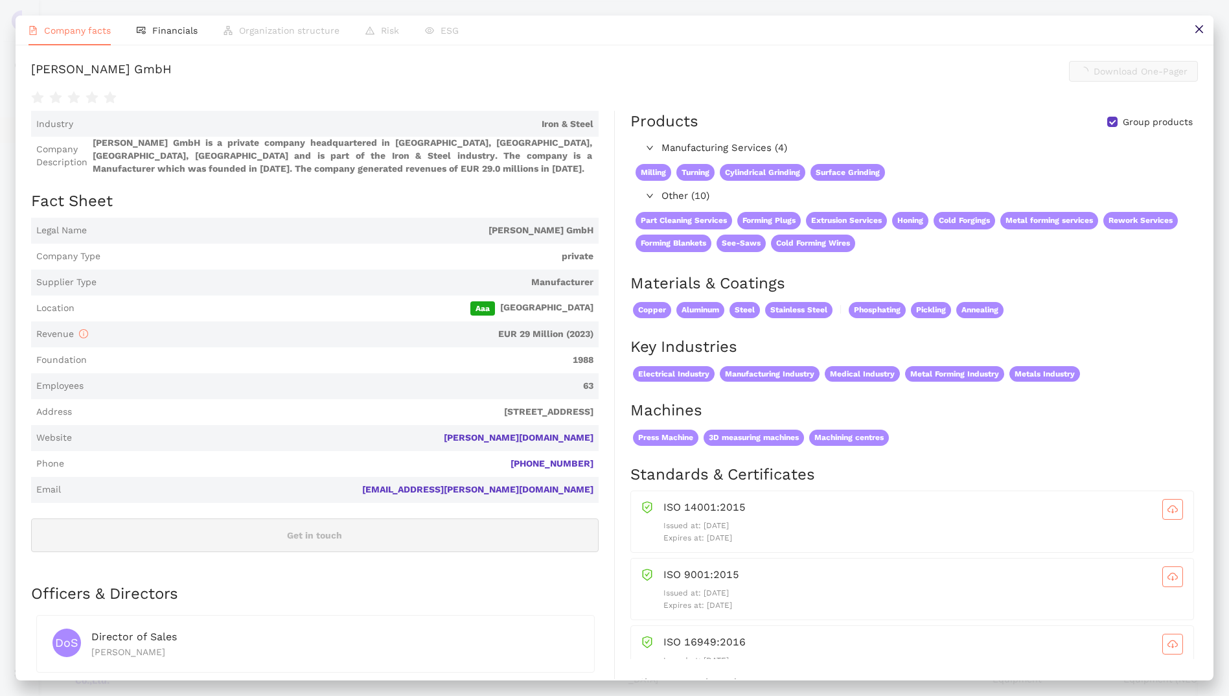
scroll to position [389, 0]
click at [0, 0] on link "[PERSON_NAME][DOMAIN_NAME]" at bounding box center [0, 0] width 0 height 0
click at [1197, 26] on icon "close" at bounding box center [1199, 29] width 10 height 10
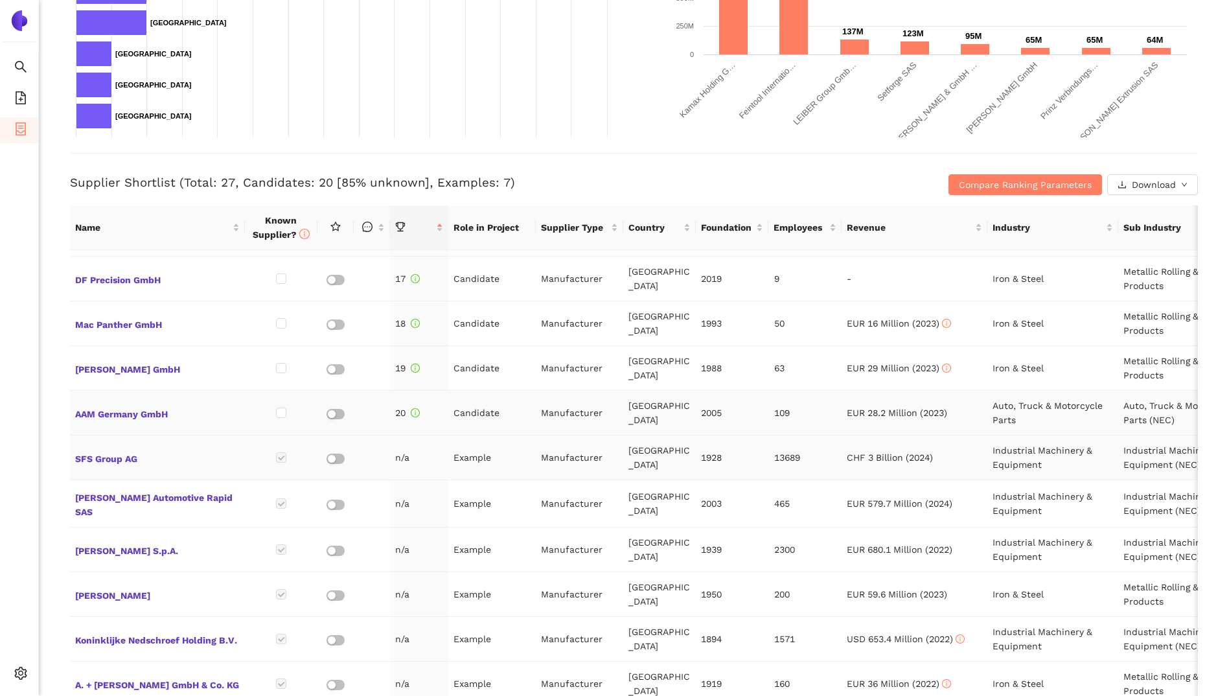
scroll to position [694, 0]
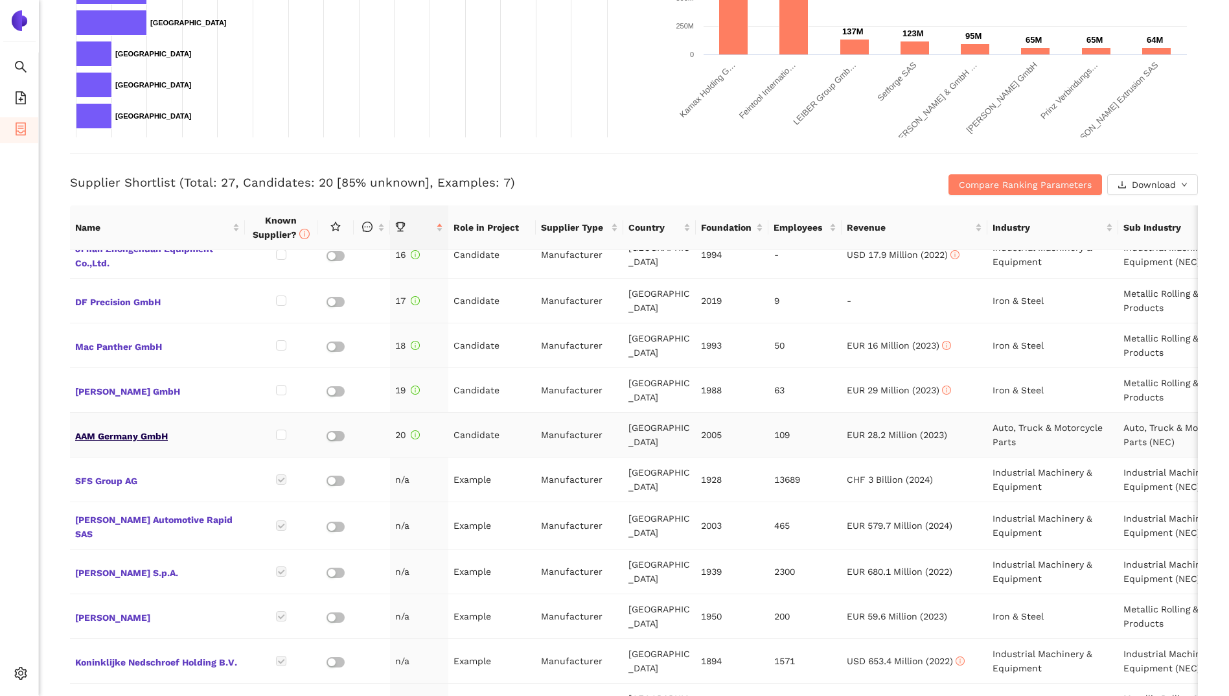
click at [139, 426] on span "AAM Germany GmbH" at bounding box center [157, 434] width 165 height 17
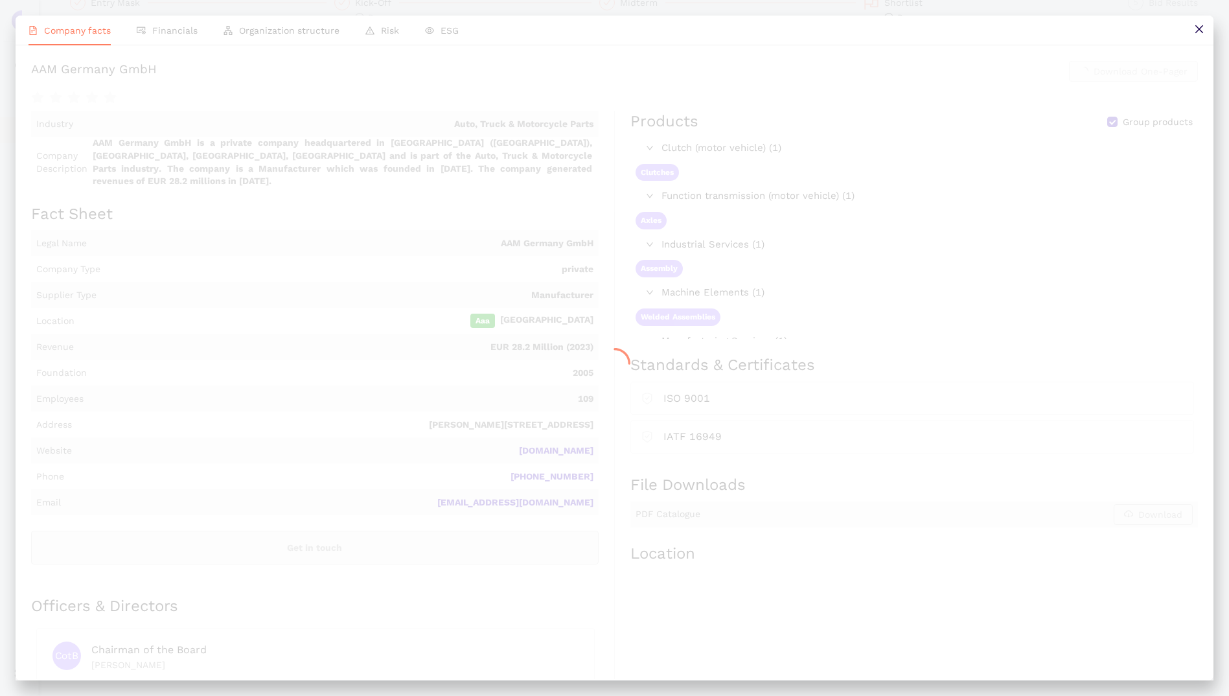
scroll to position [389, 0]
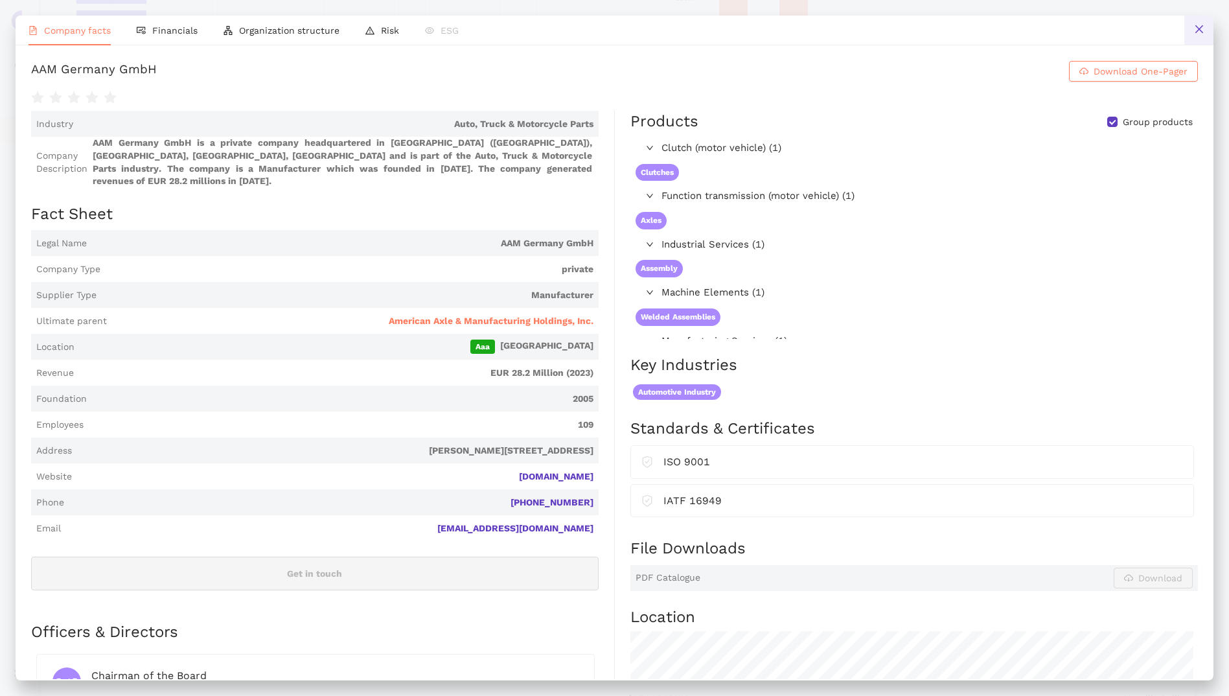
click at [1196, 24] on icon "close" at bounding box center [1199, 29] width 10 height 10
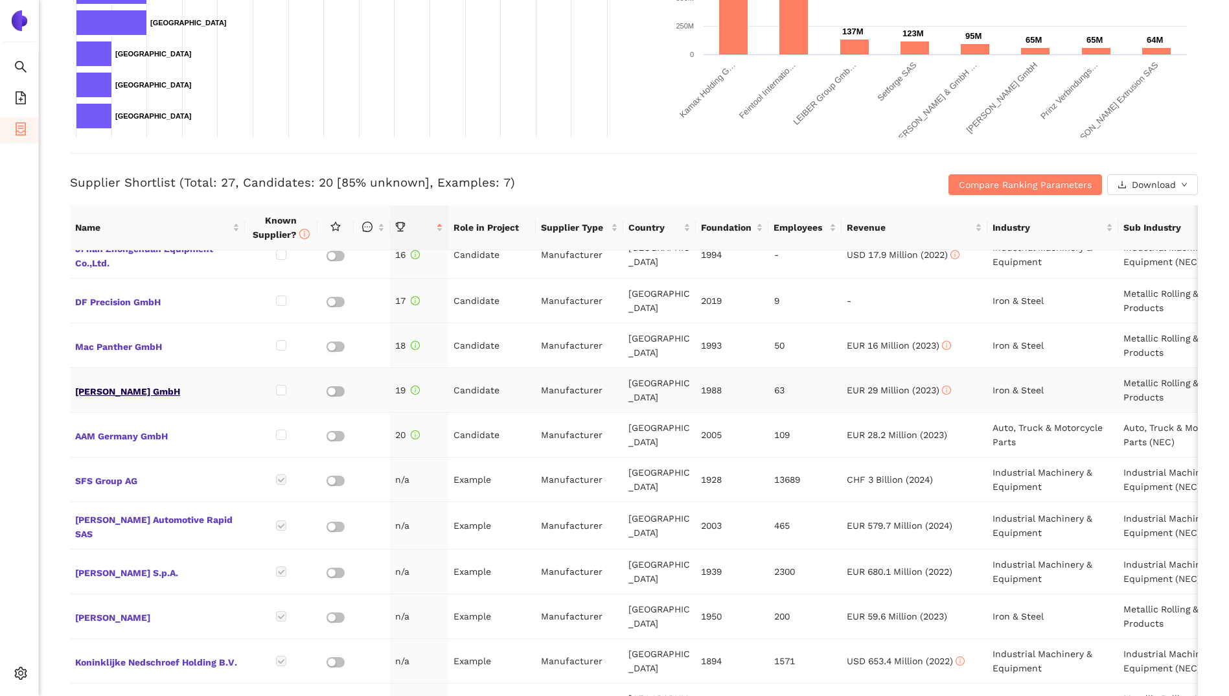
click at [120, 382] on span "[PERSON_NAME] GmbH" at bounding box center [157, 390] width 165 height 17
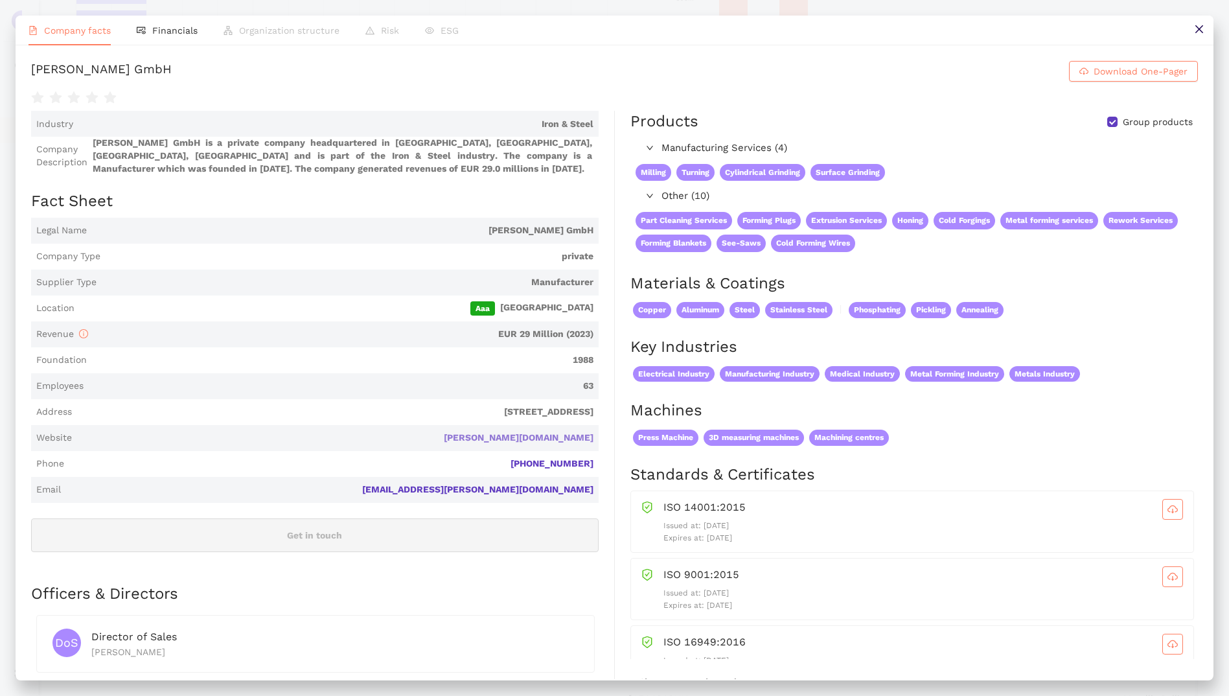
click at [0, 0] on link "[PERSON_NAME][DOMAIN_NAME]" at bounding box center [0, 0] width 0 height 0
click at [1207, 25] on button at bounding box center [1198, 30] width 29 height 29
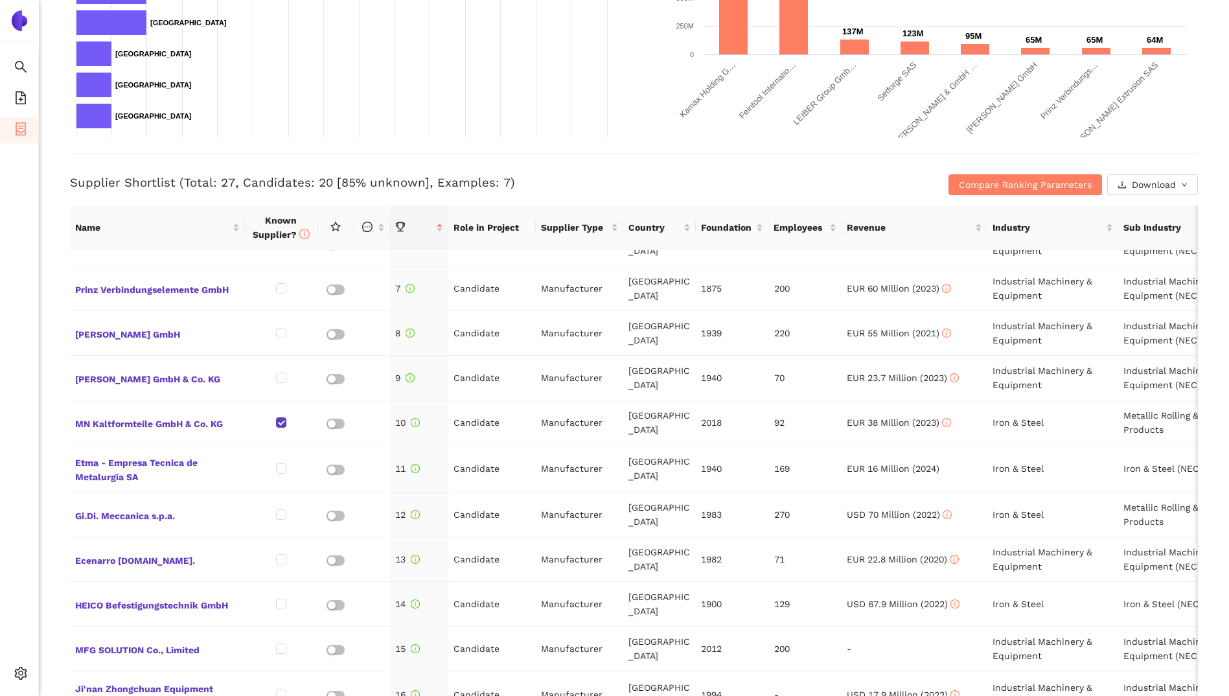
scroll to position [241, 0]
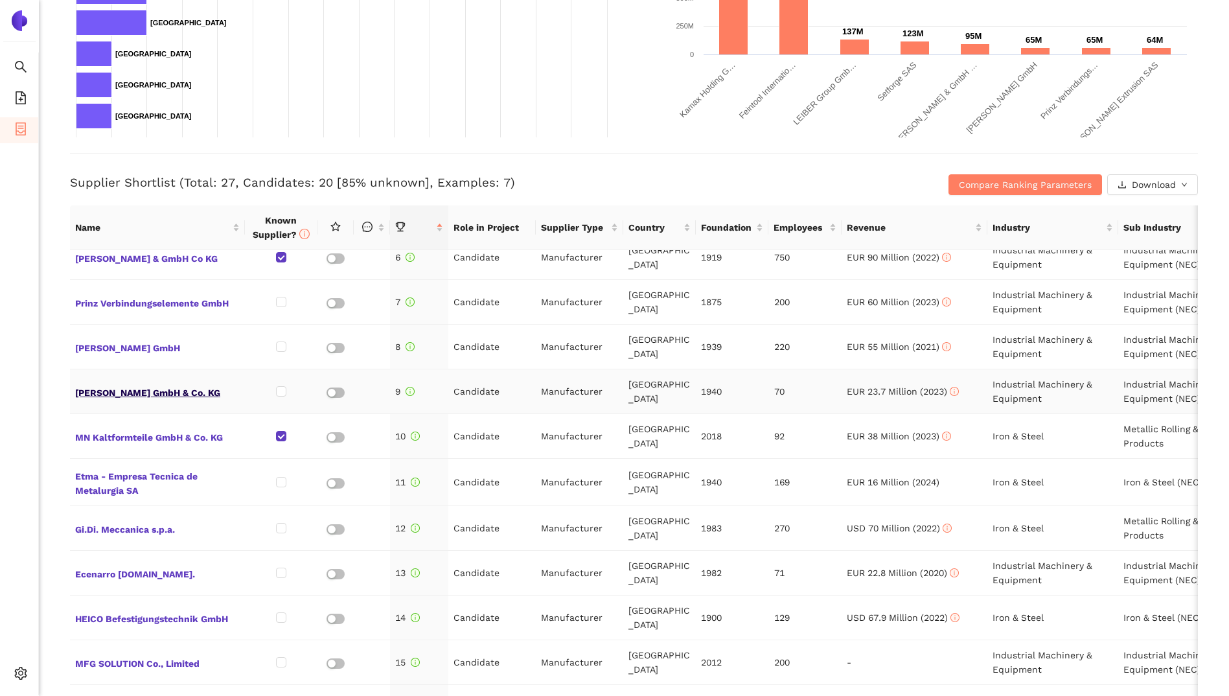
click at [131, 390] on span "[PERSON_NAME] GmbH & Co. KG" at bounding box center [157, 391] width 165 height 17
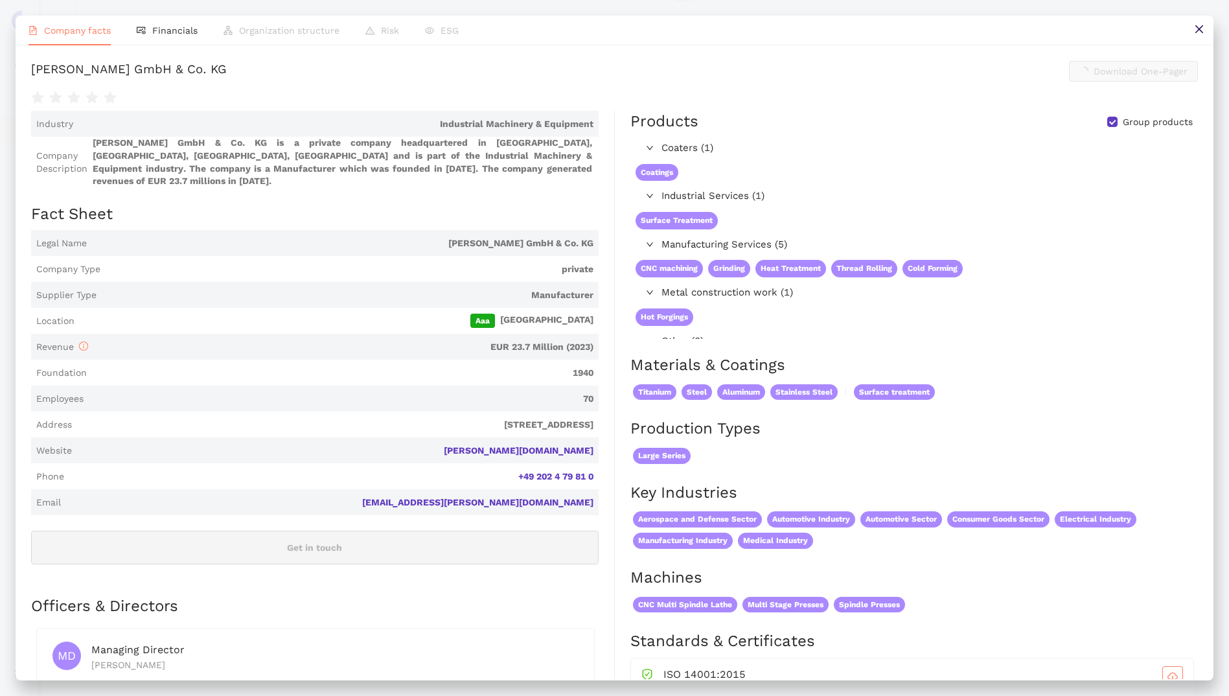
scroll to position [389, 0]
click at [0, 0] on link "[PERSON_NAME][DOMAIN_NAME]" at bounding box center [0, 0] width 0 height 0
